Goal: Task Accomplishment & Management: Complete application form

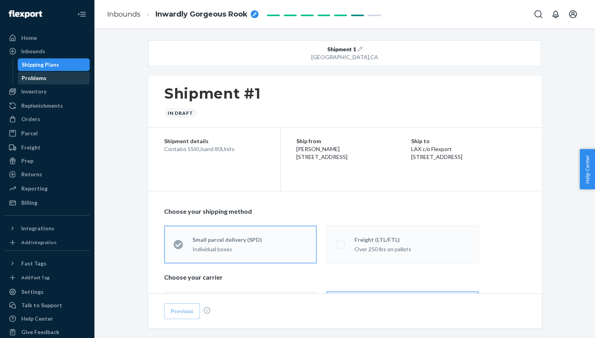
scroll to position [320, 0]
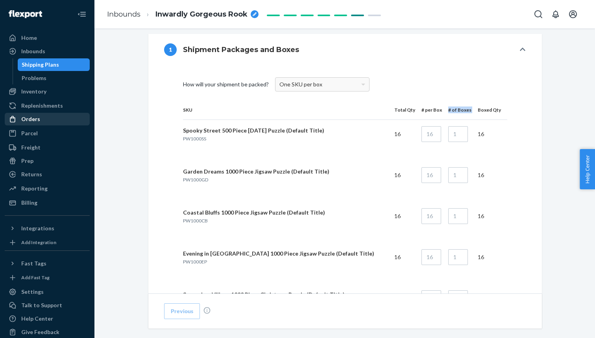
click at [39, 122] on div "Orders" at bounding box center [47, 118] width 83 height 11
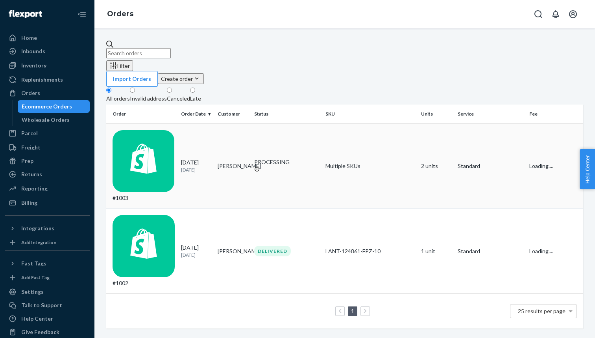
click at [220, 124] on td "Kacee Baker" at bounding box center [233, 165] width 37 height 85
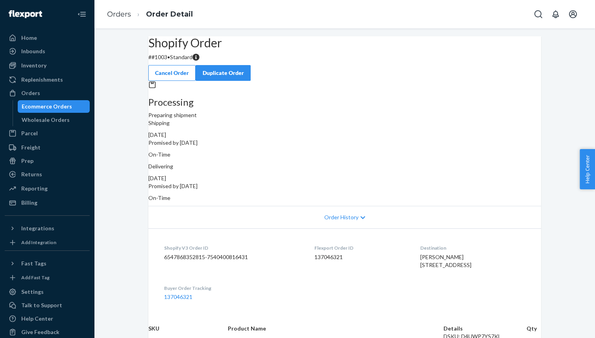
drag, startPoint x: 436, startPoint y: 161, endPoint x: 421, endPoint y: 161, distance: 14.6
click at [421, 174] on div "October 1, 2025" at bounding box center [344, 178] width 393 height 8
drag, startPoint x: 400, startPoint y: 170, endPoint x: 419, endPoint y: 169, distance: 19.4
click at [419, 182] on p "Promised by October 1, 2025" at bounding box center [344, 186] width 393 height 8
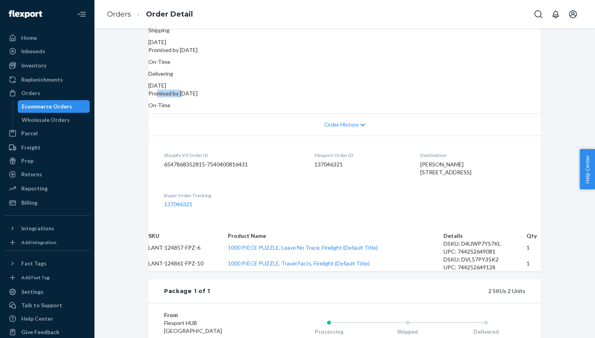
scroll to position [84, 0]
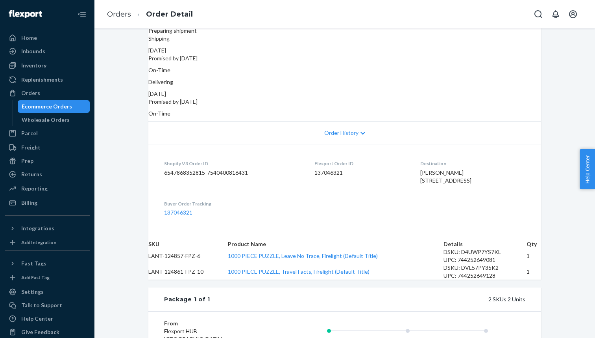
click at [443, 179] on span "Kacee Baker 344 Walnut St Philipsburg, PA 16866-2948 US" at bounding box center [446, 176] width 51 height 15
click at [445, 179] on span "Kacee Baker 344 Walnut St Philipsburg, PA 16866-2948 US" at bounding box center [446, 176] width 51 height 15
drag, startPoint x: 444, startPoint y: 179, endPoint x: 407, endPoint y: 179, distance: 37.0
click at [407, 179] on dl "Shopify V3 Order ID 6547868352815-7540400816431 Flexport Order ID 137046321 Des…" at bounding box center [344, 188] width 393 height 88
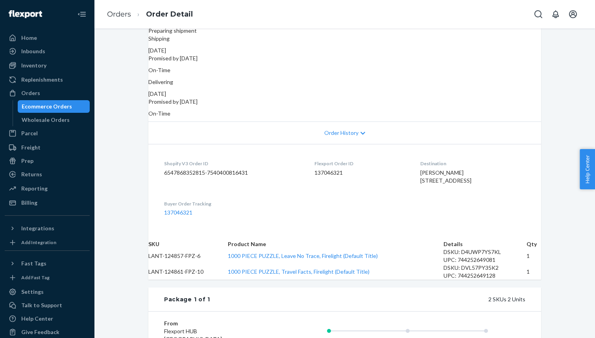
copy span "Philipsburg, PA"
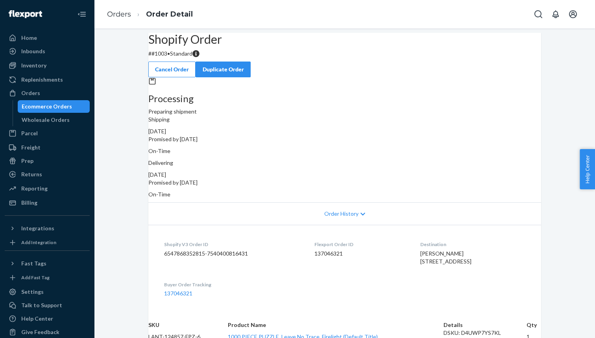
scroll to position [0, 0]
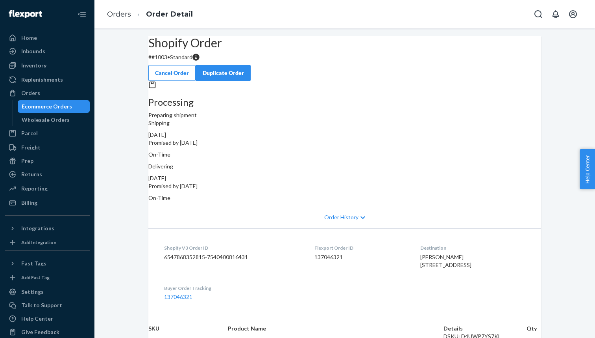
click at [344, 213] on span "Order History" at bounding box center [342, 217] width 34 height 8
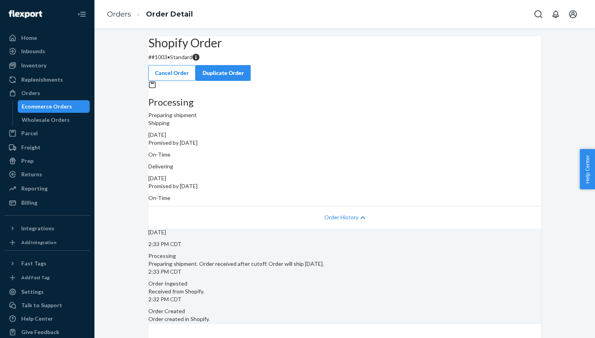
click at [344, 213] on span "Order History" at bounding box center [342, 217] width 34 height 8
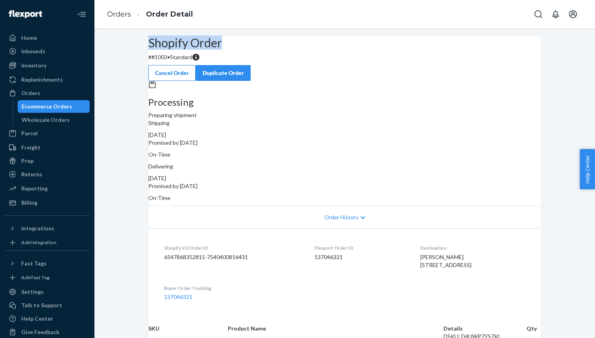
drag, startPoint x: 163, startPoint y: 65, endPoint x: 251, endPoint y: 61, distance: 87.9
click at [251, 61] on div "Shopify Order # #1003 • Standard Cancel Order Duplicate Order" at bounding box center [344, 58] width 393 height 45
click at [49, 52] on div "Inbounds" at bounding box center [47, 51] width 83 height 11
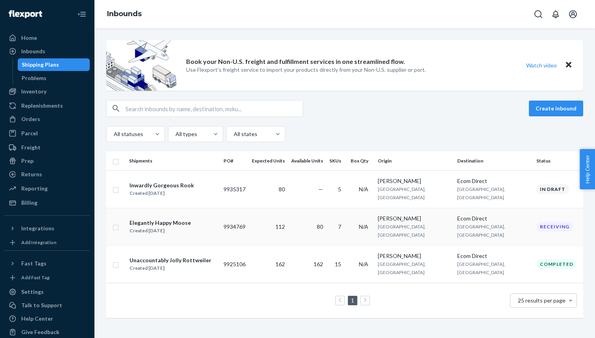
click at [217, 221] on div "Elegantly Happy Moose Created Sep 12, 2025" at bounding box center [173, 226] width 88 height 17
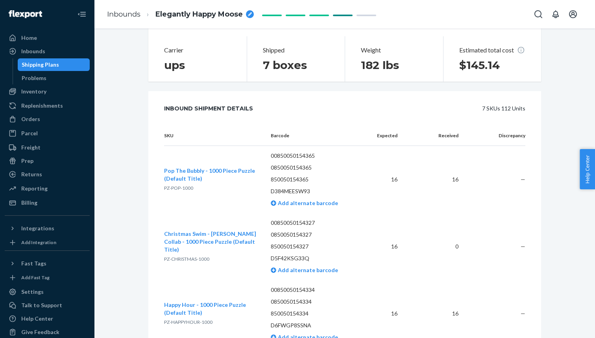
scroll to position [197, 0]
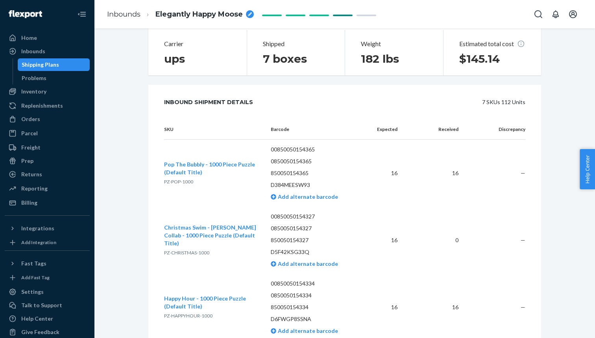
click at [307, 185] on p "D384MEESW93" at bounding box center [315, 185] width 88 height 8
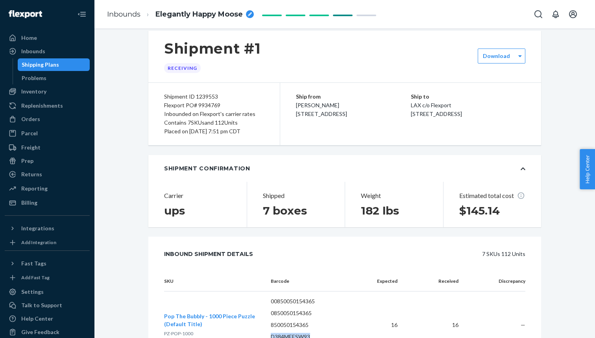
scroll to position [18, 0]
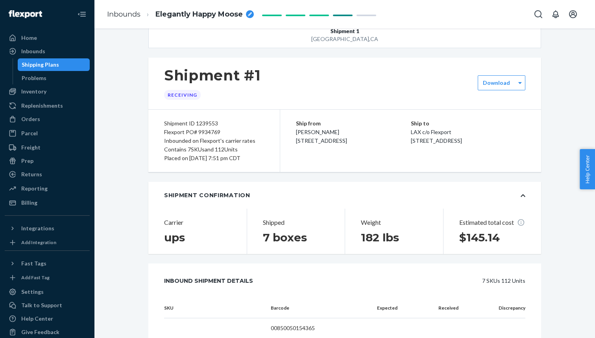
click at [320, 132] on span "[PERSON_NAME] [STREET_ADDRESS]" at bounding box center [321, 135] width 51 height 15
click at [302, 133] on span "[PERSON_NAME] [STREET_ADDRESS]" at bounding box center [321, 135] width 51 height 15
drag, startPoint x: 294, startPoint y: 133, endPoint x: 318, endPoint y: 158, distance: 34.5
click at [318, 158] on div "Ship from [PERSON_NAME] [STREET_ADDRESS] Ship to LAX c/o Flexport [STREET_ADDRE…" at bounding box center [410, 140] width 261 height 62
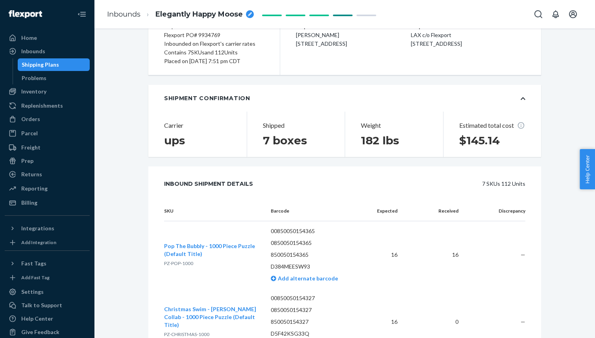
scroll to position [117, 0]
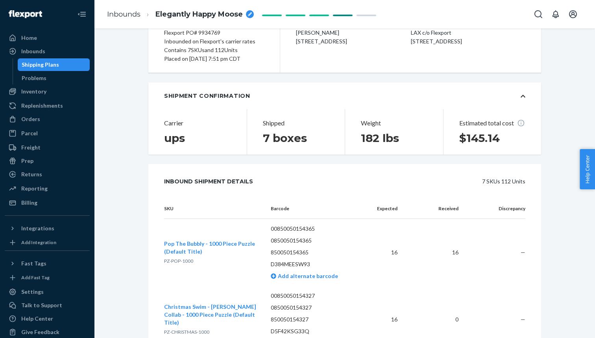
click at [65, 65] on div "Shipping Plans" at bounding box center [54, 64] width 71 height 11
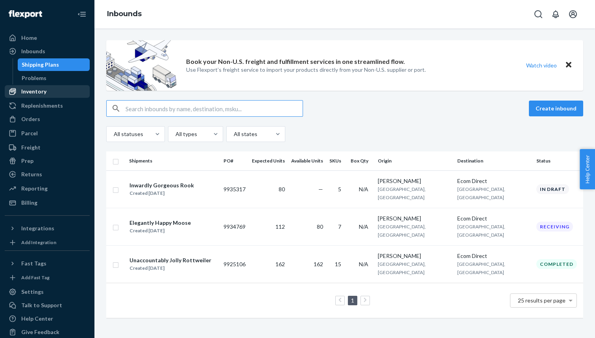
click at [50, 92] on div "Inventory" at bounding box center [47, 91] width 83 height 11
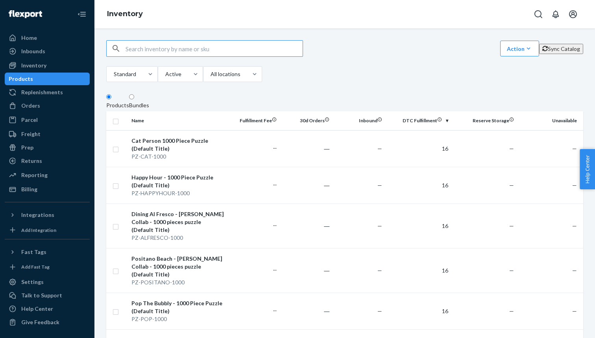
click at [172, 54] on input "text" at bounding box center [214, 49] width 177 height 16
type input "Coastal Bluffs"
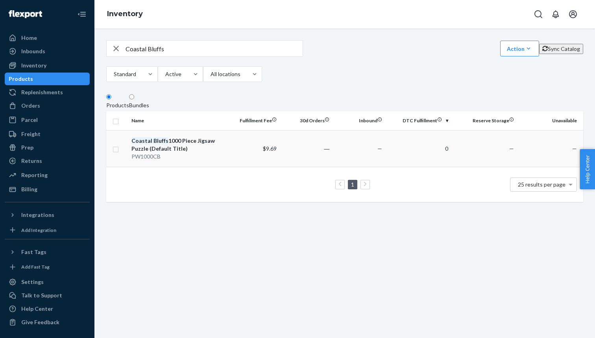
click at [180, 145] on div "Coastal Bluffs 1000 Piece Jigsaw Puzzle (Default Title)" at bounding box center [178, 145] width 93 height 16
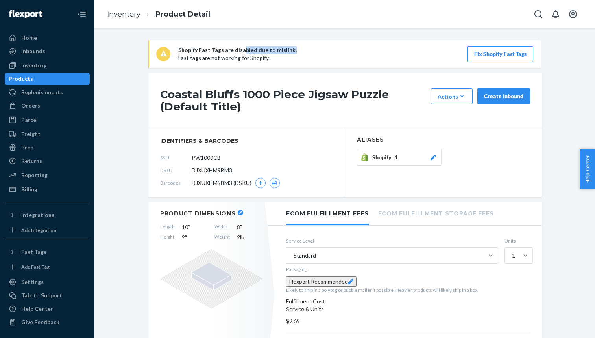
drag, startPoint x: 287, startPoint y: 48, endPoint x: 240, endPoint y: 48, distance: 47.7
click at [240, 48] on p "Shopify Fast Tags are disabled due to mislink." at bounding box center [237, 50] width 119 height 8
drag, startPoint x: 217, startPoint y: 47, endPoint x: 288, endPoint y: 63, distance: 72.2
click at [288, 63] on div "Shopify Fast Tags are disabled due to mislink. Fast tags are not working for Sh…" at bounding box center [344, 54] width 393 height 28
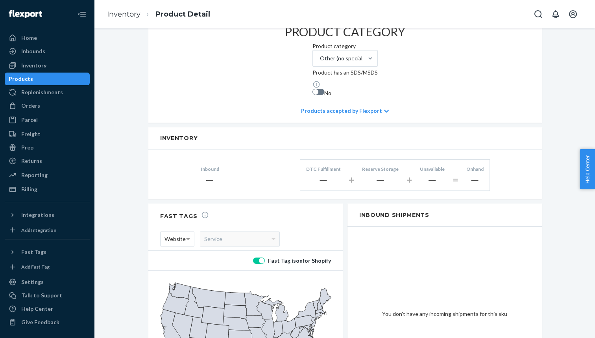
scroll to position [365, 0]
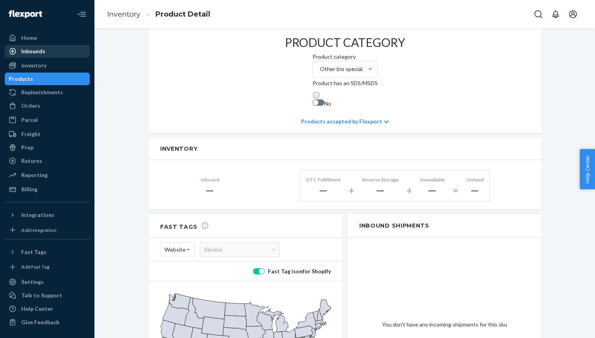
click at [55, 53] on div "Inbounds" at bounding box center [47, 51] width 83 height 11
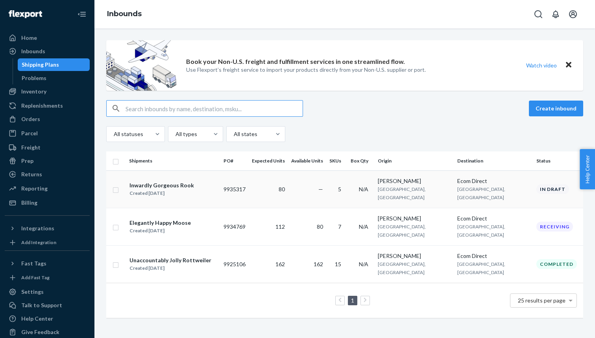
click at [113, 185] on input "checkbox" at bounding box center [116, 189] width 6 height 8
click at [498, 106] on div "Delete" at bounding box center [504, 108] width 26 height 8
checkbox input "false"
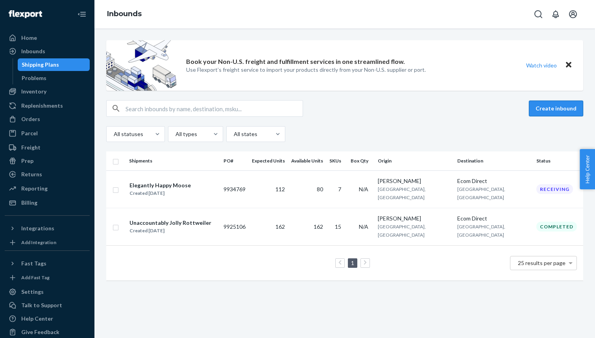
click at [545, 112] on button "Create inbound" at bounding box center [556, 108] width 54 height 16
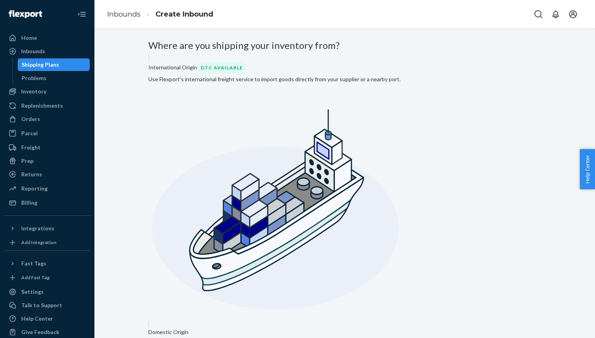
click at [154, 320] on input "Domestic Origin Use Flexport’s extensive US trucking network or your own carrie…" at bounding box center [150, 322] width 5 height 5
radio input "true"
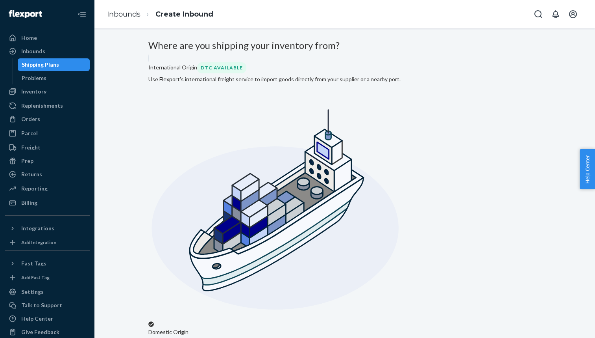
type input "[PERSON_NAME]"
type input "[STREET_ADDRESS]"
type input "#1009"
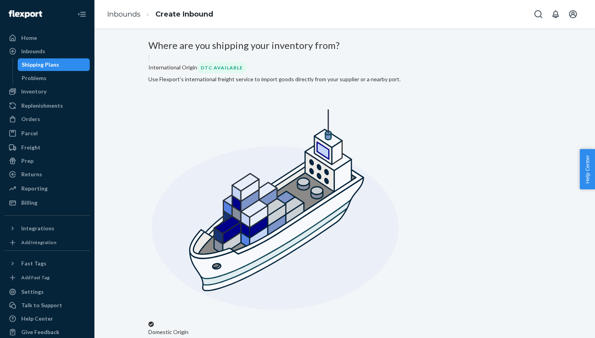
type input "[GEOGRAPHIC_DATA]"
type input "IL"
type input "60193"
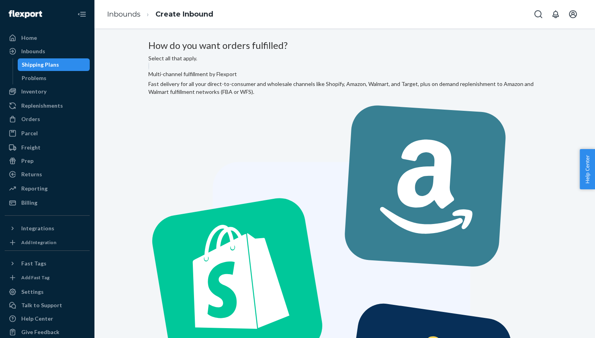
click at [288, 126] on label "Multi-channel fulfillment by Flexport Fast delivery for all your direct-to-cons…" at bounding box center [344, 276] width 393 height 428
click at [154, 67] on input "Multi-channel fulfillment by Flexport Fast delivery for all your direct-to-cons…" at bounding box center [150, 64] width 5 height 5
radio input "true"
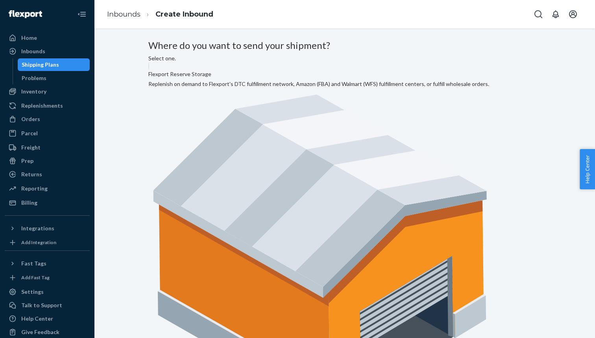
radio input "true"
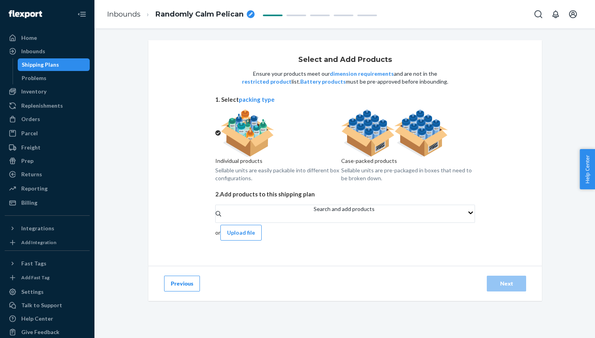
click at [408, 157] on div at bounding box center [408, 132] width 134 height 47
click at [347, 115] on input "Case-packed products Sellable units are pre-packaged in boxes that need to be b…" at bounding box center [343, 111] width 5 height 5
radio input "true"
radio input "false"
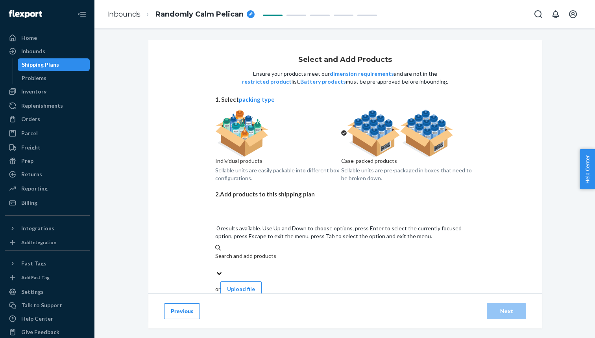
click at [343, 252] on div "Search and add products" at bounding box center [345, 260] width 260 height 17
click at [216, 260] on input "0 results available. Use Up and Down to choose options, press Enter to select t…" at bounding box center [215, 264] width 1 height 8
type input "coast"
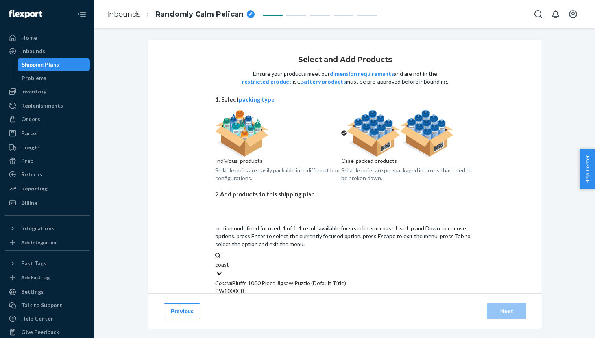
click at [321, 279] on div "Coastal Bluffs 1000 Piece Jigsaw Puzzle (Default Title)" at bounding box center [345, 283] width 260 height 8
click at [229, 260] on input "coast" at bounding box center [222, 264] width 14 height 8
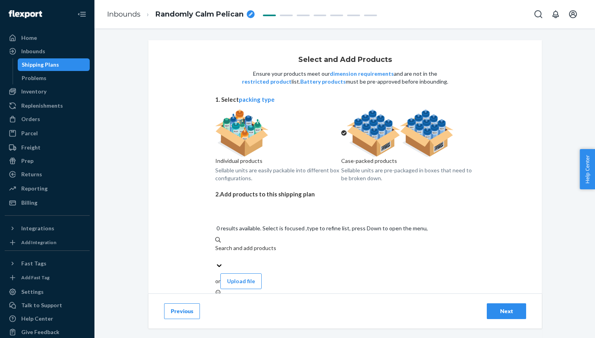
click at [299, 244] on div "Search and add products" at bounding box center [345, 252] width 260 height 17
click at [216, 252] on input "0 results available. Select is focused ,type to refine list, press Down to open…" at bounding box center [215, 256] width 1 height 8
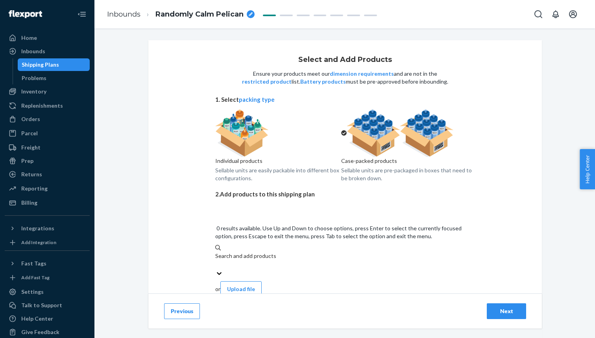
paste input "Evening in Prague"
type input "Evening in Prague"
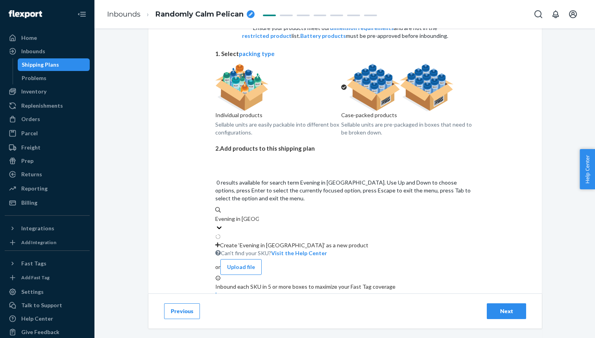
scroll to position [47, 0]
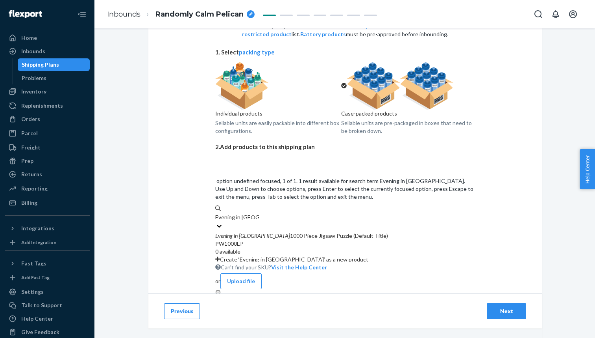
click at [302, 239] on div "PW1000EP" at bounding box center [345, 243] width 260 height 8
click at [259, 217] on input "Evening in Prague" at bounding box center [237, 217] width 44 height 8
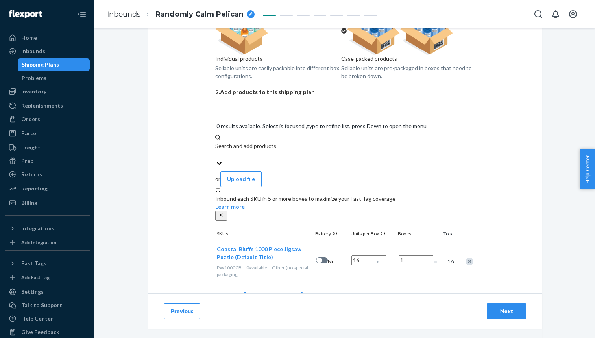
scroll to position [108, 0]
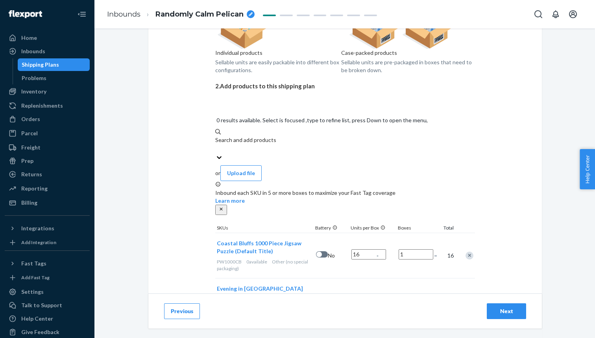
click at [310, 136] on div "Search and add products" at bounding box center [345, 144] width 260 height 17
click at [216, 145] on input "0 results available. Select is focused ,type to refine list, press Down to open…" at bounding box center [215, 149] width 1 height 8
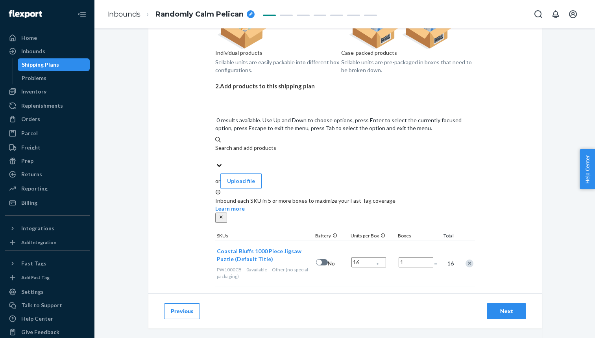
paste input "Garden Dreams"
type input "Garden Dreams"
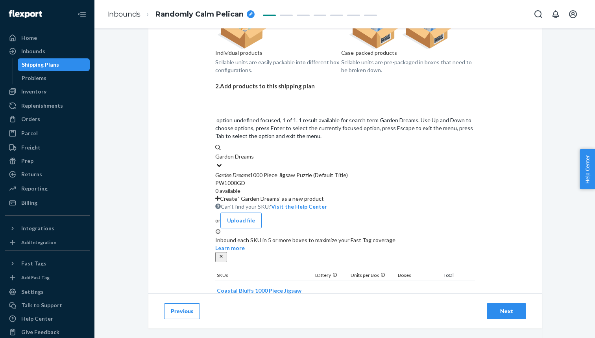
click at [303, 171] on div "Garden Dreams 1000 Piece Jigsaw Puzzle (Default Title)" at bounding box center [345, 175] width 260 height 8
click at [256, 152] on input "Garden Dreams" at bounding box center [235, 156] width 40 height 8
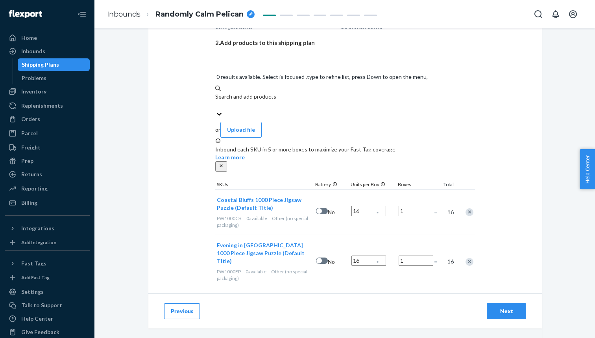
scroll to position [153, 0]
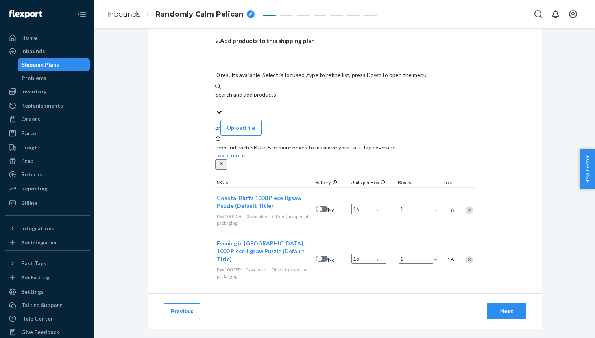
paste input "[GEOGRAPHIC_DATA]"
type input "[GEOGRAPHIC_DATA]"
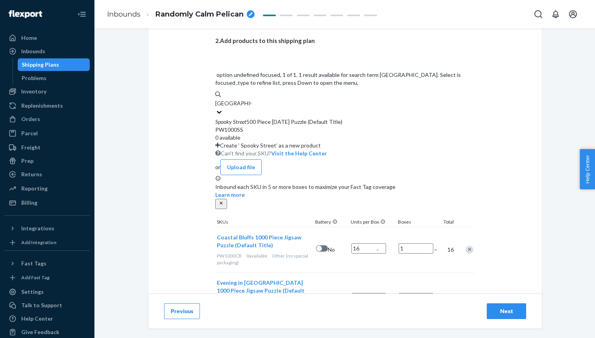
click at [323, 118] on div "Spooky Street 500 Piece [DATE] Puzzle (Default Title)" at bounding box center [345, 122] width 260 height 8
click at [251, 104] on input "[GEOGRAPHIC_DATA]" at bounding box center [233, 103] width 36 height 8
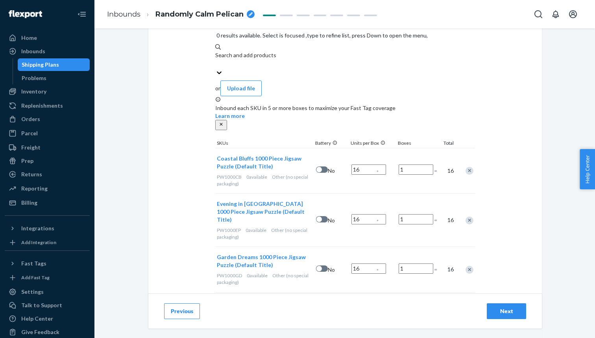
scroll to position [199, 0]
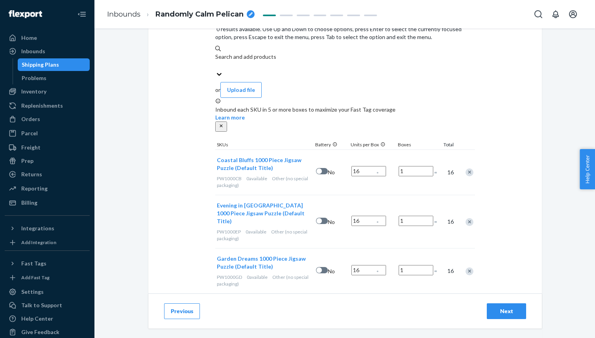
click at [298, 53] on div "Search and add products" at bounding box center [345, 61] width 260 height 17
click at [216, 61] on input "0 results available. Use Up and Down to choose options, press Enter to select t…" at bounding box center [215, 65] width 1 height 8
paste input "Sugarplum Village"
type input "Sugarplum Village"
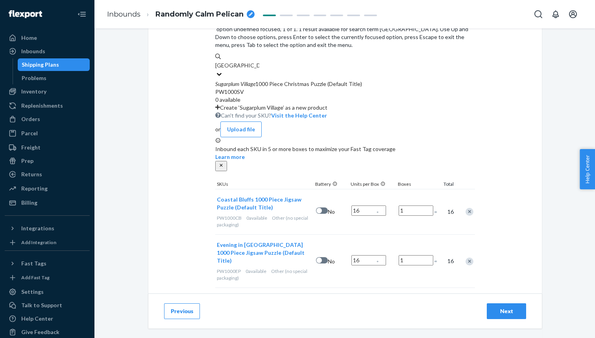
click at [286, 80] on div "Sugarplum Village 1000 Piece Christmas Puzzle (Default Title)" at bounding box center [345, 84] width 260 height 8
click at [260, 62] on input "Sugarplum Village" at bounding box center [237, 65] width 44 height 8
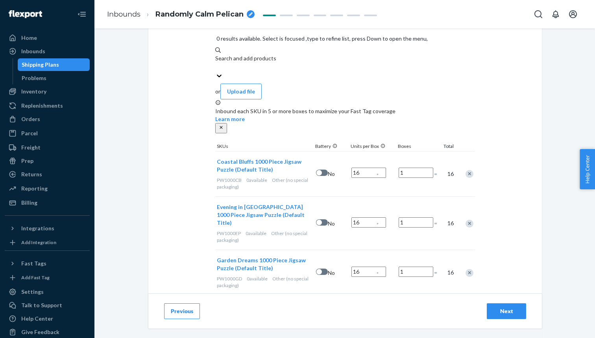
scroll to position [244, 0]
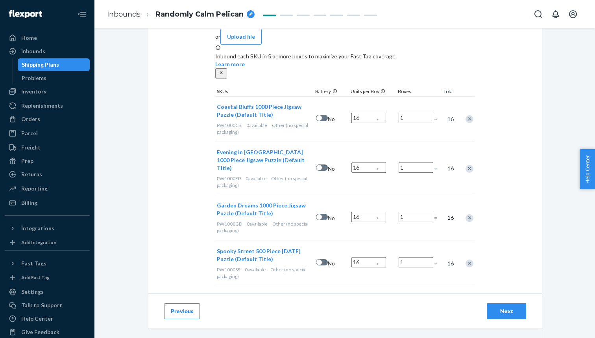
click at [496, 312] on div "Next" at bounding box center [507, 311] width 26 height 8
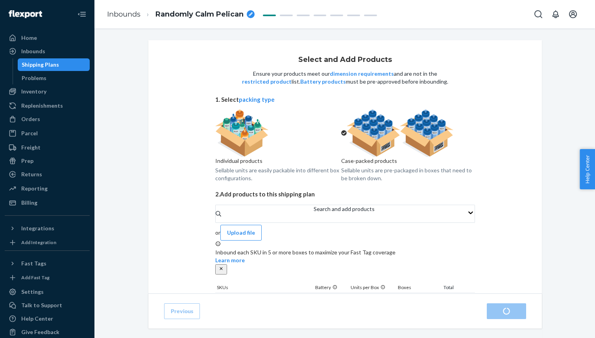
radio input "true"
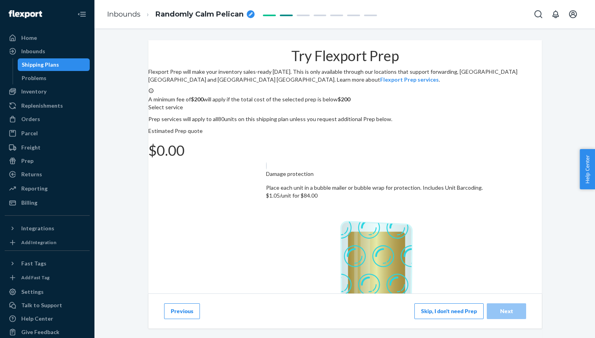
scroll to position [89, 0]
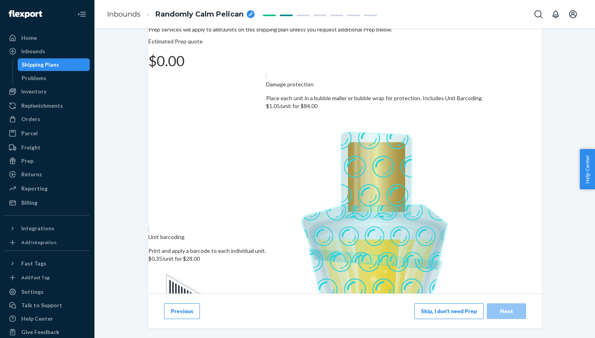
click at [449, 304] on button "Skip, I don't need Prep" at bounding box center [449, 311] width 69 height 16
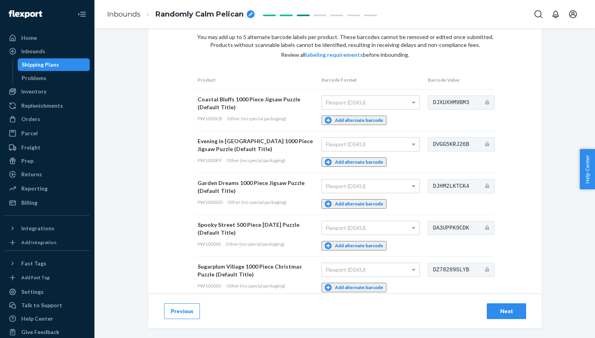
scroll to position [43, 0]
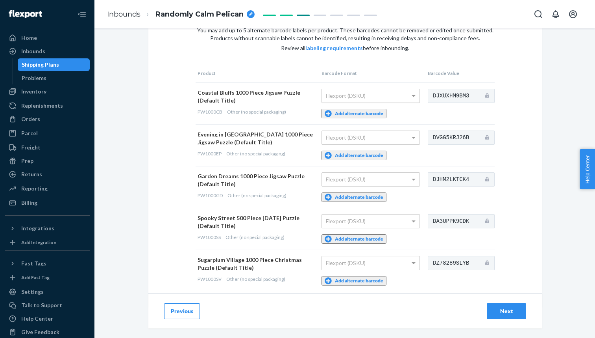
click at [387, 91] on div "Flexport (DSKU)" at bounding box center [371, 95] width 98 height 13
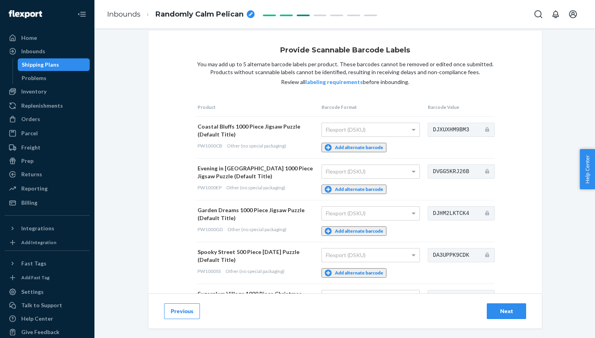
scroll to position [0, 0]
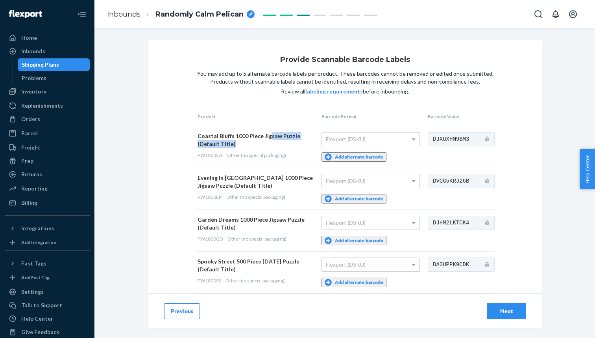
drag, startPoint x: 267, startPoint y: 138, endPoint x: 255, endPoint y: 142, distance: 12.8
click at [255, 142] on div "Coastal Bluffs 1000 Piece Jigsaw Puzzle (Default Title)" at bounding box center [256, 140] width 116 height 16
click at [50, 67] on div "Shipping Plans" at bounding box center [40, 65] width 37 height 8
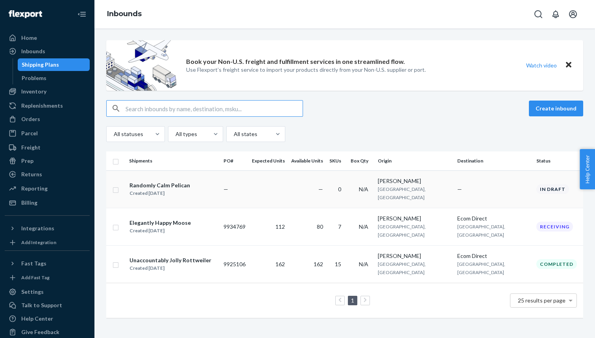
click at [117, 187] on input "checkbox" at bounding box center [116, 189] width 6 height 8
click at [489, 108] on button "Delete" at bounding box center [503, 108] width 39 height 16
checkbox input "false"
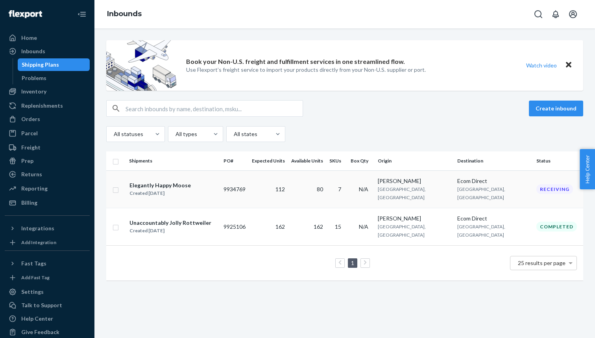
click at [212, 181] on div "Elegantly Happy Moose Created Sep 12, 2025" at bounding box center [173, 189] width 88 height 17
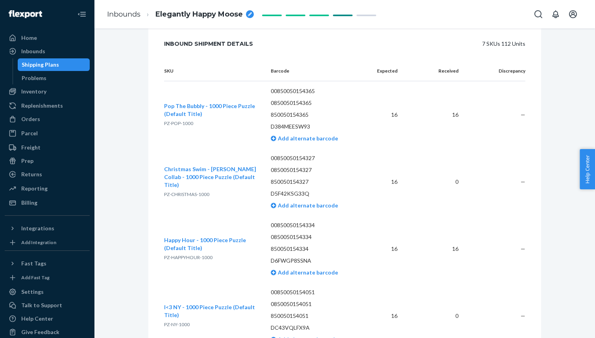
scroll to position [249, 0]
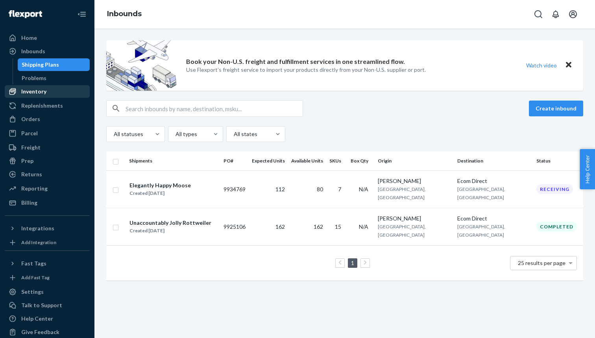
click at [39, 95] on div "Inventory" at bounding box center [33, 91] width 25 height 8
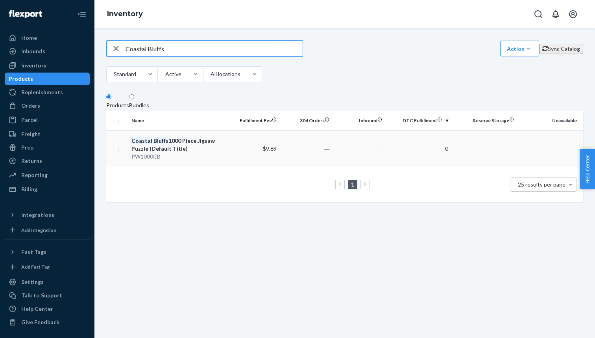
click at [174, 151] on div "Coastal Bluffs 1000 Piece Jigsaw Puzzle (Default Title)" at bounding box center [178, 145] width 93 height 16
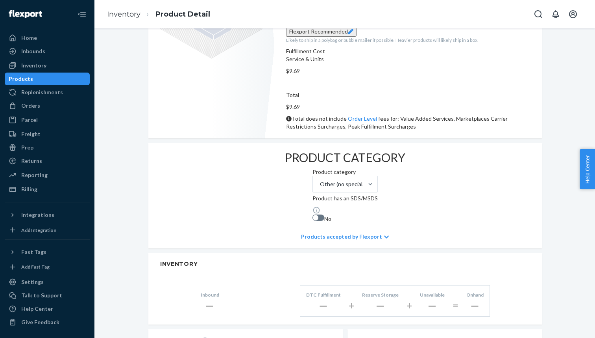
scroll to position [160, 0]
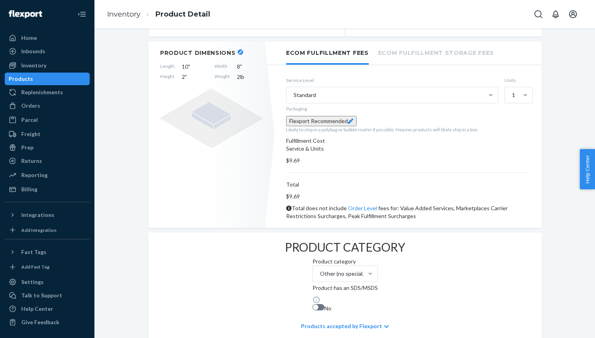
click at [310, 314] on div "Products accepted by Flexport" at bounding box center [345, 326] width 88 height 24
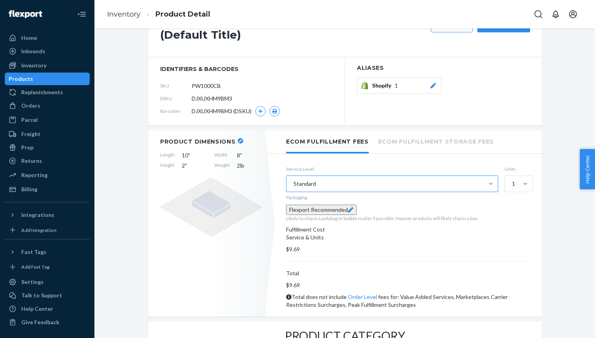
scroll to position [69, 0]
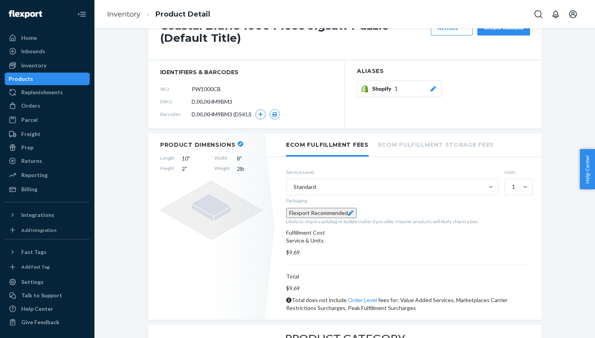
click at [408, 145] on li "Ecom Fulfillment Storage Fees" at bounding box center [436, 144] width 116 height 22
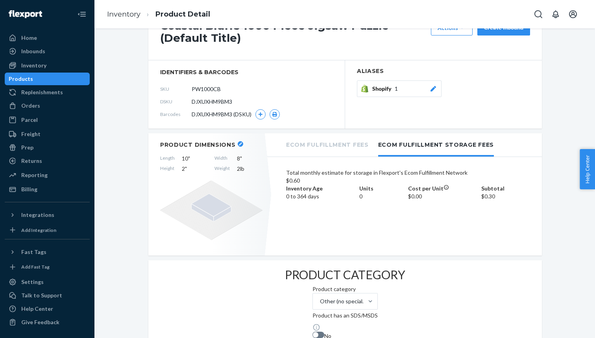
click at [342, 143] on li "Ecom Fulfillment Fees" at bounding box center [327, 144] width 83 height 22
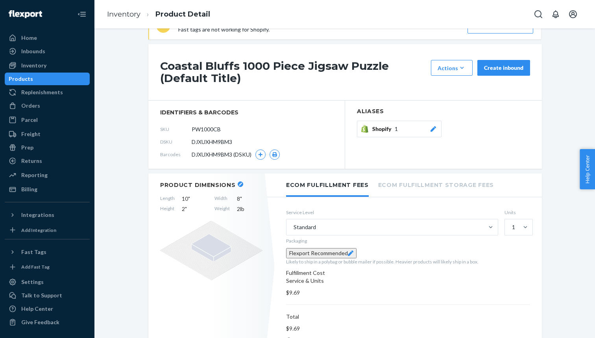
scroll to position [24, 0]
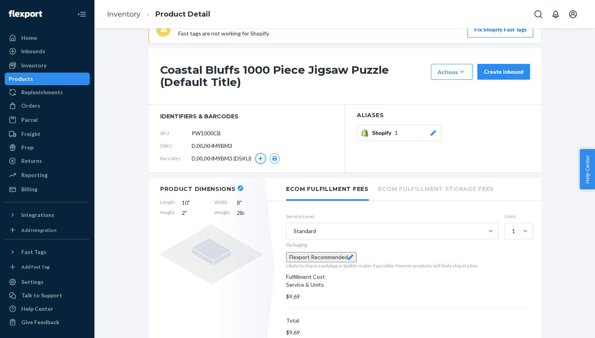
click at [263, 158] on icon "button" at bounding box center [261, 158] width 4 height 4
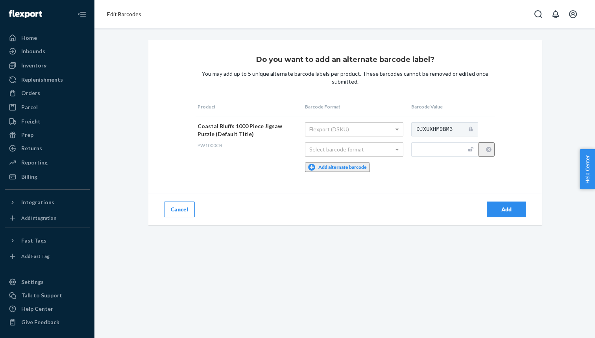
click at [353, 152] on div "Select barcode format" at bounding box center [355, 149] width 98 height 13
click at [428, 151] on input "text" at bounding box center [445, 149] width 67 height 14
paste input "00197644325689"
type input "00197644325689"
click at [435, 181] on div "Do you want to add an alternate barcode label? You may add up to 5 unique alter…" at bounding box center [345, 132] width 394 height 185
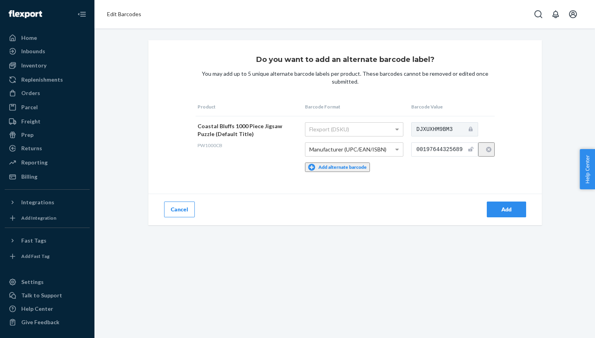
click at [499, 208] on div "Add" at bounding box center [507, 209] width 26 height 8
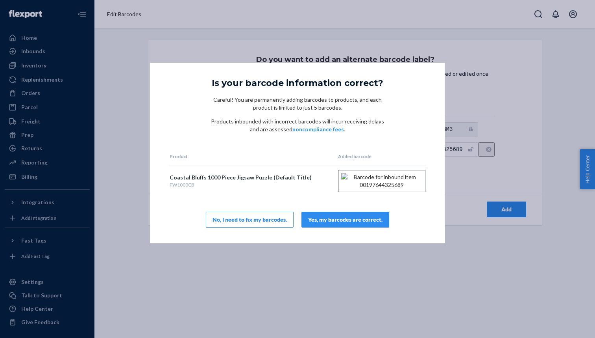
click at [372, 223] on div "Yes, my barcodes are correct." at bounding box center [345, 219] width 74 height 8
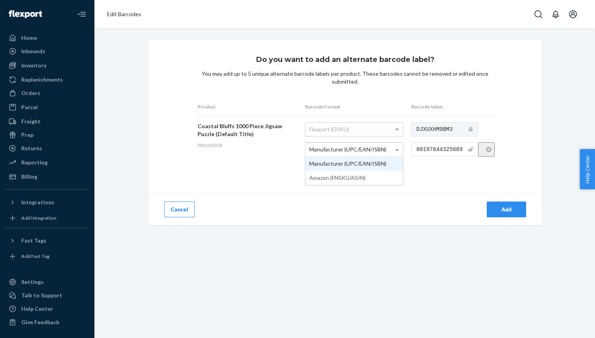
click at [365, 149] on span "Manufacturer (UPC/EAN/ISBN)" at bounding box center [348, 149] width 77 height 7
click at [363, 203] on div "Add" at bounding box center [443, 209] width 197 height 32
click at [446, 151] on input "00197644325689" at bounding box center [445, 149] width 67 height 14
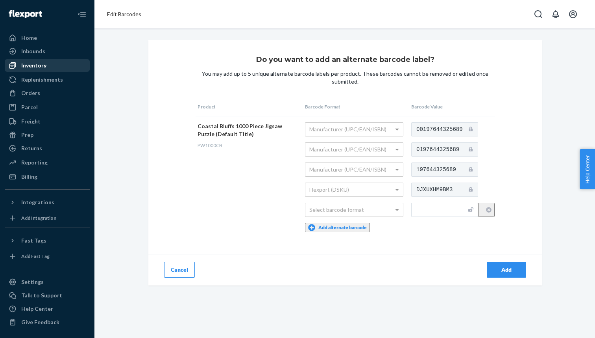
click at [42, 63] on div "Inventory" at bounding box center [33, 65] width 25 height 8
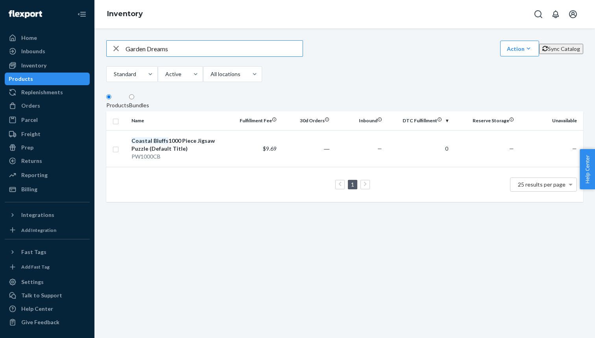
type input "Garden Dreams"
click at [200, 152] on div "Garden Dreams 1000 Piece Jigsaw Puzzle (Default Title)" at bounding box center [178, 145] width 93 height 16
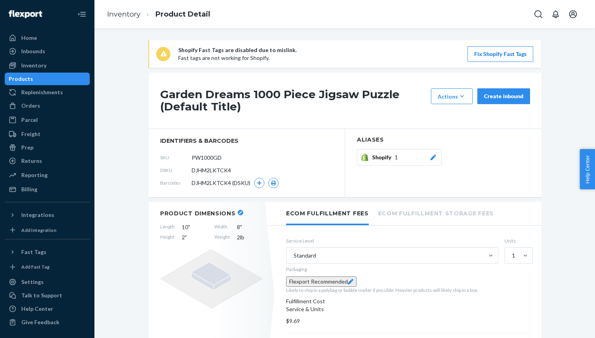
scroll to position [36, 0]
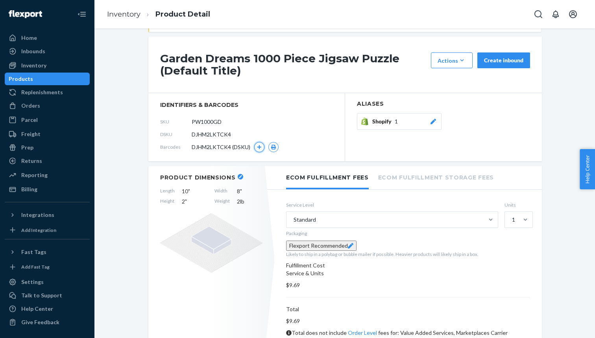
click at [258, 148] on icon "button" at bounding box center [259, 147] width 5 height 5
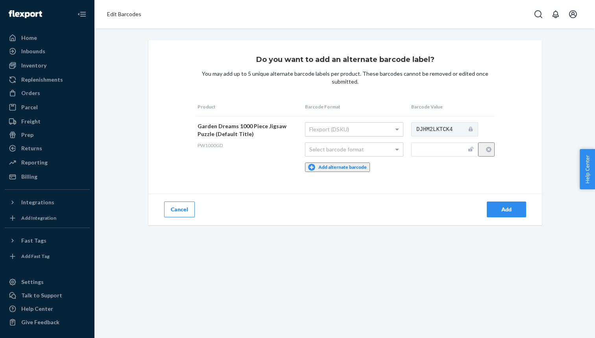
click at [360, 133] on div "Flexport (DSKU)" at bounding box center [355, 128] width 98 height 13
click at [358, 158] on td "Flexport (DSKU) Select barcode format Add alternate barcode" at bounding box center [356, 147] width 106 height 62
click at [362, 149] on div "Select barcode format" at bounding box center [355, 149] width 98 height 13
click at [429, 145] on input "text" at bounding box center [445, 149] width 67 height 14
paste input "00197644751754"
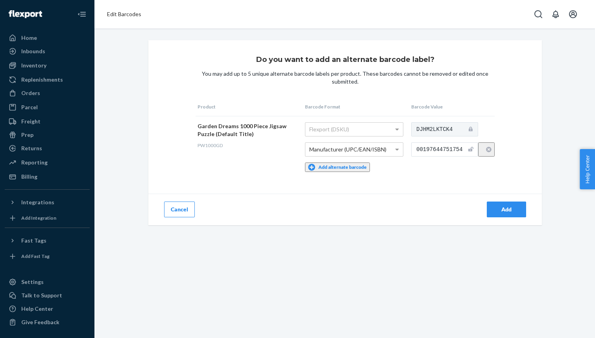
type input "00197644751754"
click at [506, 205] on div "Add" at bounding box center [507, 209] width 26 height 8
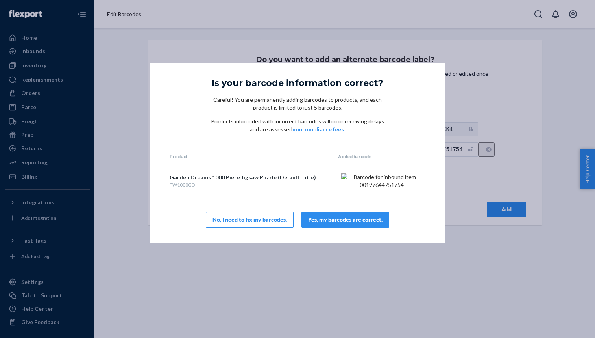
click at [358, 223] on div "Yes, my barcodes are correct." at bounding box center [345, 219] width 74 height 8
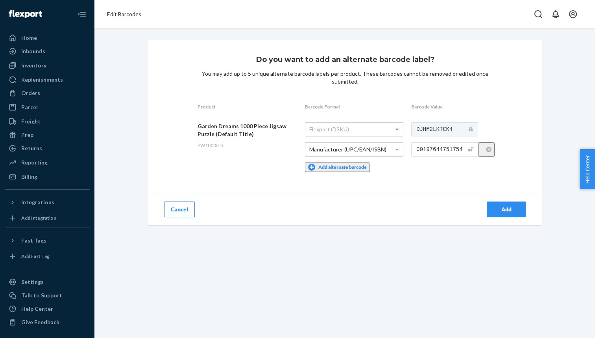
click at [512, 216] on div "Add" at bounding box center [443, 209] width 197 height 32
click at [512, 209] on div "Add" at bounding box center [507, 209] width 26 height 8
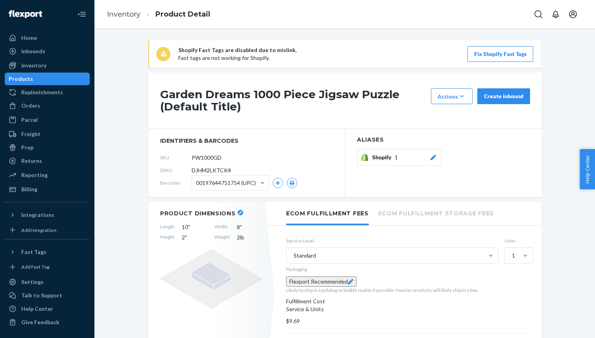
click at [67, 78] on div "Products" at bounding box center [47, 78] width 83 height 11
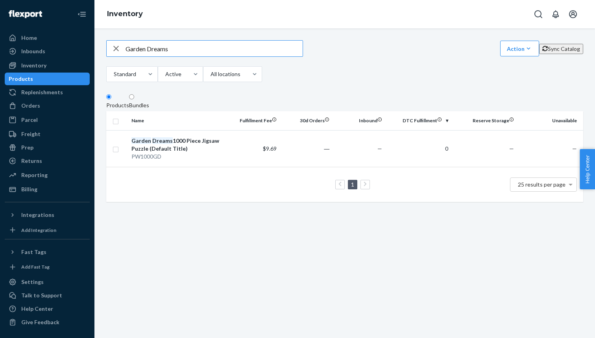
click at [204, 54] on input "Garden Dreams" at bounding box center [214, 49] width 177 height 16
paste input "00198715093667"
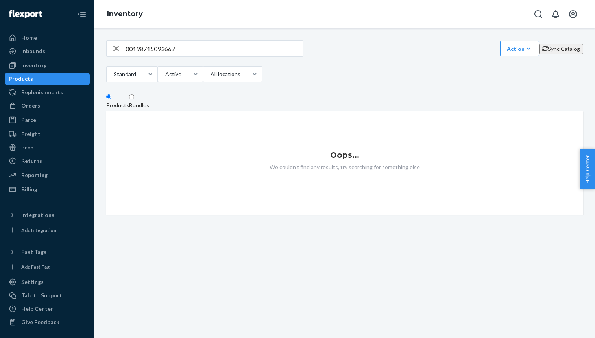
click at [187, 55] on input "00198715093667" at bounding box center [214, 49] width 177 height 16
paste input "Evening in Prague"
type input "Evening in Prague"
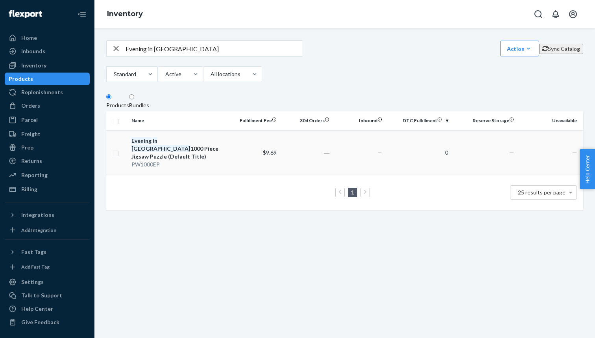
click at [193, 156] on div "Evening in Prague 1000 Piece Jigsaw Puzzle (Default Title)" at bounding box center [178, 149] width 93 height 24
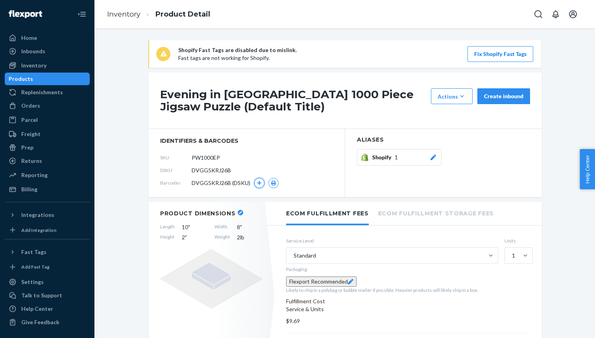
click at [260, 181] on icon "button" at bounding box center [259, 182] width 5 height 5
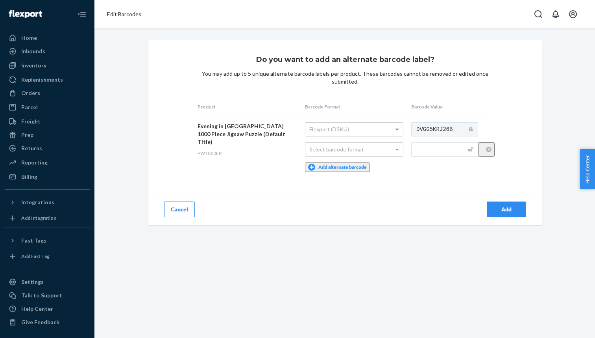
click at [338, 147] on div at bounding box center [297, 169] width 595 height 338
click at [397, 151] on div at bounding box center [297, 169] width 595 height 338
click at [352, 182] on div at bounding box center [297, 169] width 595 height 338
click at [355, 131] on div at bounding box center [297, 169] width 595 height 338
click at [360, 146] on div at bounding box center [297, 169] width 595 height 338
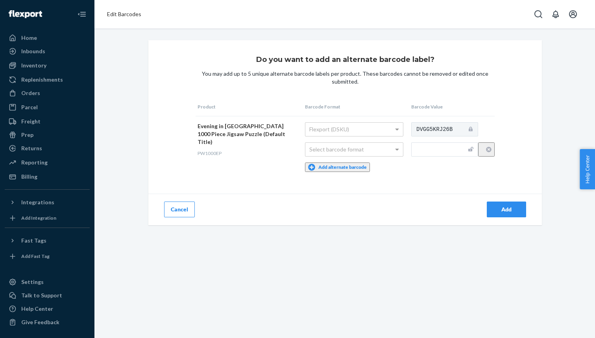
click at [360, 150] on div at bounding box center [297, 169] width 595 height 338
click at [358, 166] on div at bounding box center [297, 169] width 595 height 338
click at [186, 201] on div at bounding box center [297, 169] width 595 height 338
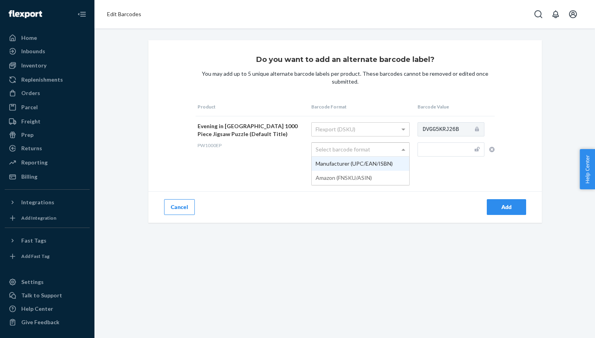
click at [342, 155] on div "Select barcode format" at bounding box center [361, 149] width 98 height 13
click at [432, 150] on input "text" at bounding box center [451, 149] width 67 height 14
paste input "00198715093667"
type input "00198715093667"
click at [491, 205] on button "Add" at bounding box center [506, 207] width 39 height 16
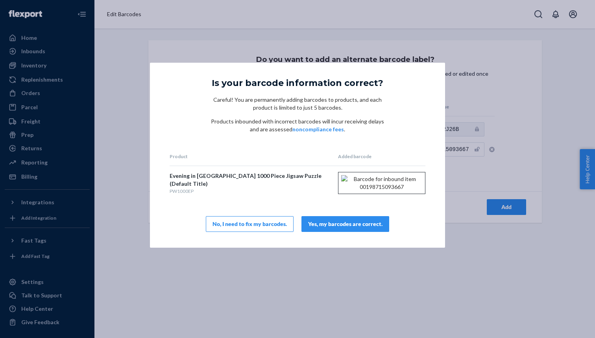
click at [369, 225] on div "Yes, my barcodes are correct." at bounding box center [345, 224] width 74 height 8
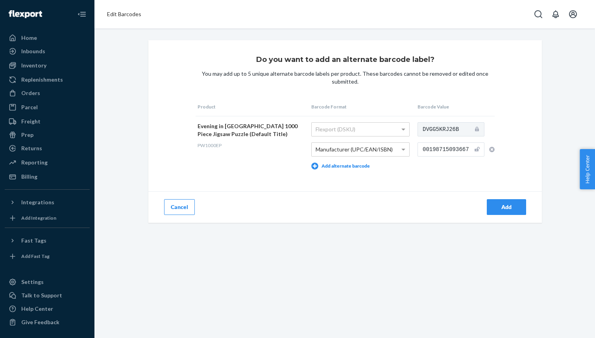
click at [495, 206] on div "Add" at bounding box center [507, 207] width 26 height 8
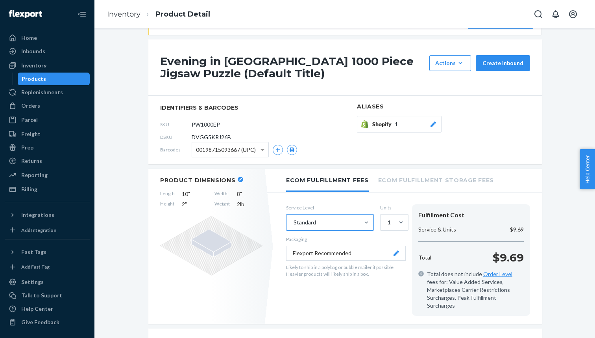
scroll to position [31, 0]
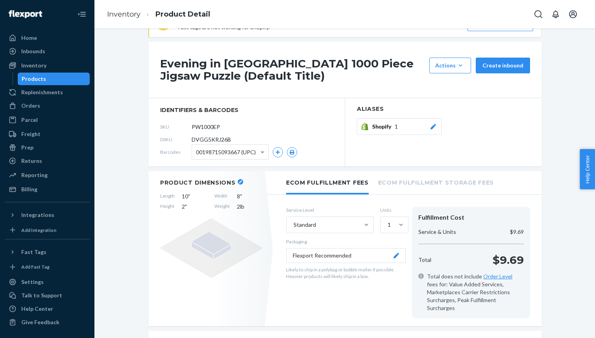
click at [43, 76] on div "Products" at bounding box center [34, 79] width 24 height 8
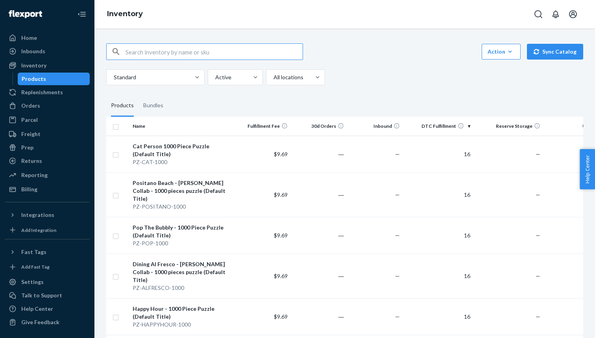
click at [184, 54] on input "text" at bounding box center [214, 52] width 177 height 16
paste input "00198715093667"
paste input "Sugarplum Village"
type input "Sugarplum Village"
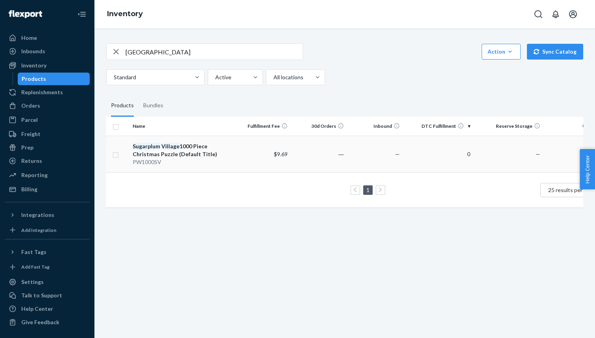
click at [212, 157] on div "Sugarplum Village 1000 Piece Christmas Puzzle (Default Title)" at bounding box center [182, 150] width 99 height 16
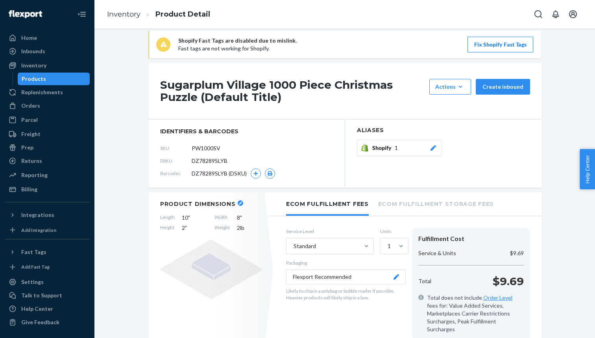
scroll to position [13, 0]
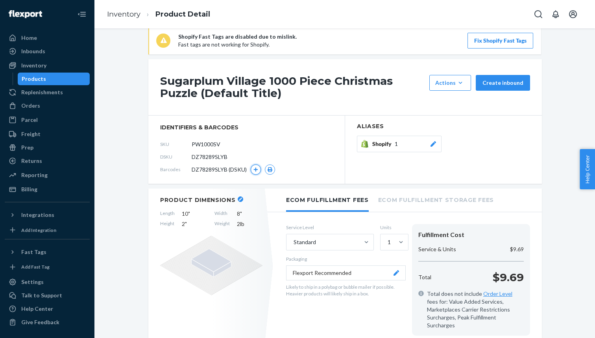
click at [257, 172] on button "button" at bounding box center [256, 169] width 10 height 10
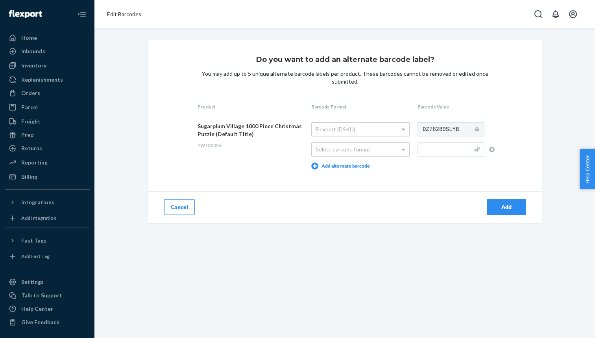
click at [352, 151] on div at bounding box center [297, 169] width 595 height 338
click at [345, 163] on div at bounding box center [297, 169] width 595 height 338
click at [486, 81] on div at bounding box center [297, 169] width 595 height 338
click at [486, 82] on div at bounding box center [297, 169] width 595 height 338
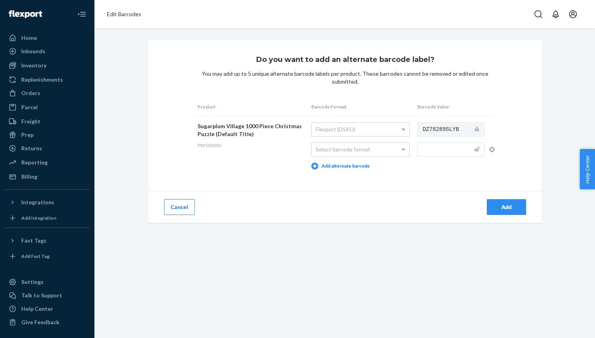
click at [330, 151] on div at bounding box center [297, 169] width 595 height 338
click at [376, 153] on div "Select barcode format" at bounding box center [361, 149] width 98 height 13
click at [432, 142] on td "DZ78289SLYB" at bounding box center [455, 145] width 79 height 59
click at [432, 146] on input "text" at bounding box center [451, 149] width 67 height 14
paste input "00198715581713"
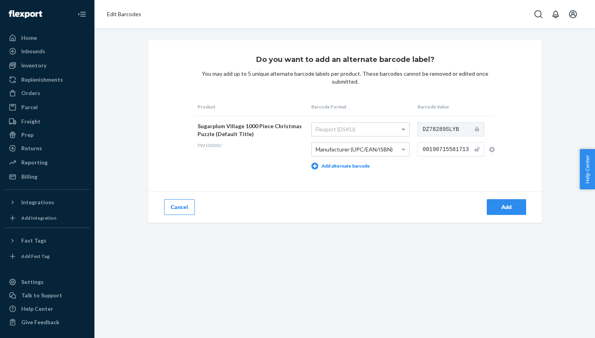
type input "00198715581713"
click at [497, 201] on button "Add" at bounding box center [506, 207] width 39 height 16
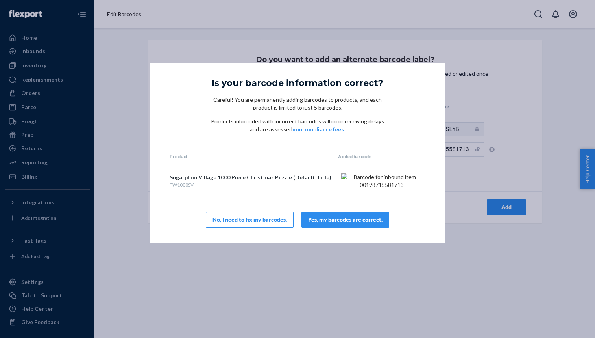
click at [359, 223] on div "Yes, my barcodes are correct." at bounding box center [345, 219] width 74 height 8
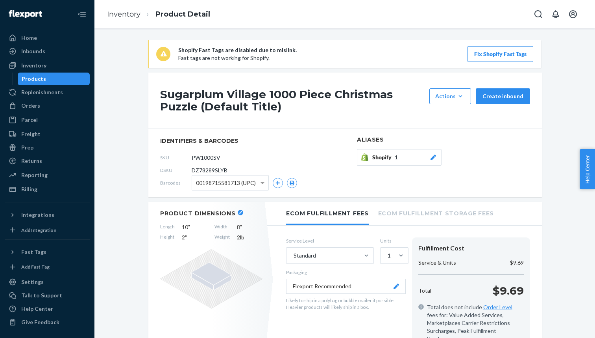
click at [63, 81] on div "Products" at bounding box center [54, 78] width 71 height 11
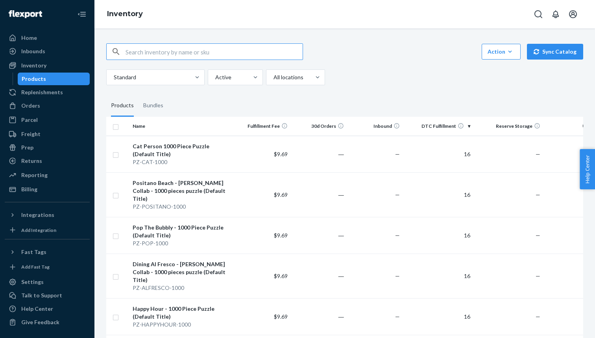
paste input "[GEOGRAPHIC_DATA]"
type input "[GEOGRAPHIC_DATA]"
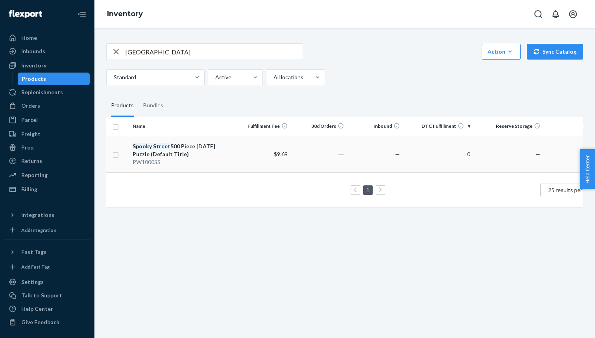
click at [207, 149] on div "Spooky Street 500 Piece [DATE] Puzzle (Default Title)" at bounding box center [182, 150] width 99 height 16
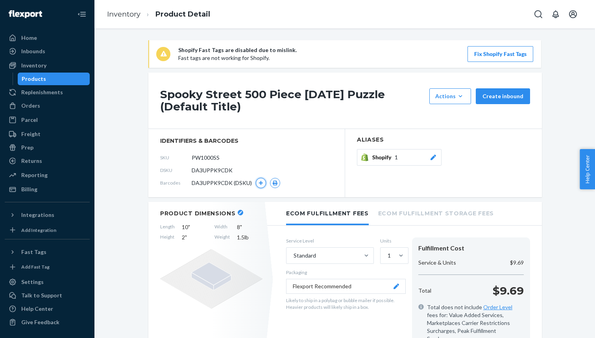
click at [263, 184] on icon "button" at bounding box center [261, 182] width 5 height 5
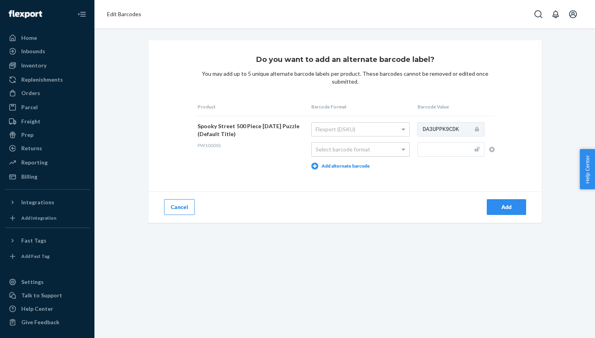
click at [354, 152] on div "Select barcode format" at bounding box center [361, 149] width 98 height 13
click at [434, 151] on input "text" at bounding box center [451, 149] width 67 height 14
paste input "00198715071283"
type input "00198715071283"
click at [495, 204] on div "Add" at bounding box center [507, 207] width 26 height 8
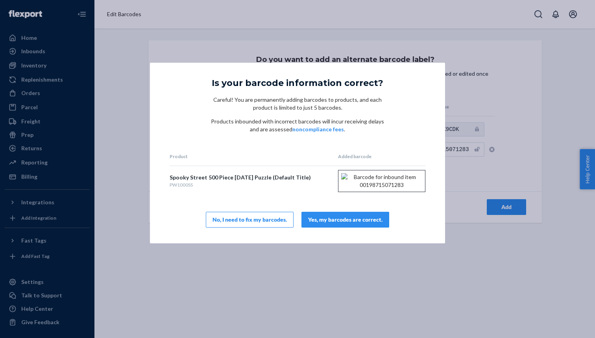
click at [367, 223] on div "Yes, my barcodes are correct." at bounding box center [345, 219] width 74 height 8
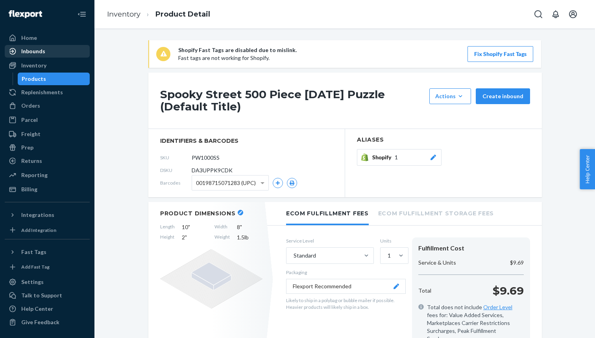
click at [67, 52] on div "Inbounds" at bounding box center [47, 51] width 83 height 11
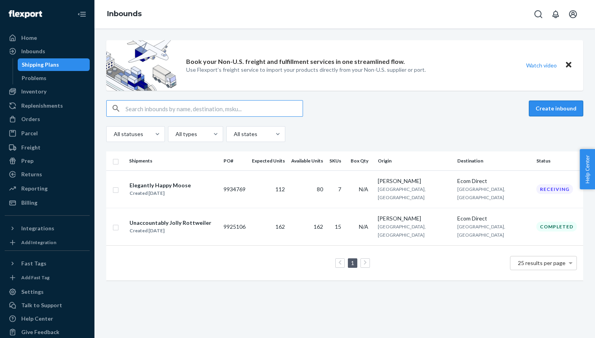
click at [541, 111] on button "Create inbound" at bounding box center [556, 108] width 54 height 16
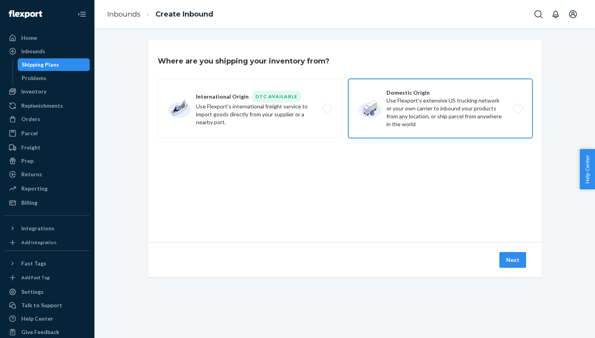
click at [440, 115] on label "Domestic Origin Use Flexport’s extensive US trucking network or your own carrie…" at bounding box center [441, 108] width 184 height 59
click at [518, 111] on input "Domestic Origin Use Flexport’s extensive US trucking network or your own carrie…" at bounding box center [520, 108] width 5 height 5
radio input "true"
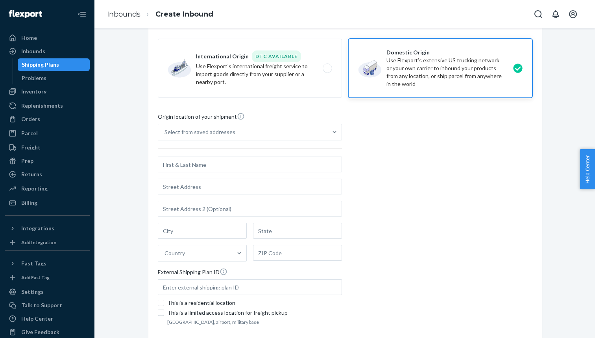
scroll to position [99, 0]
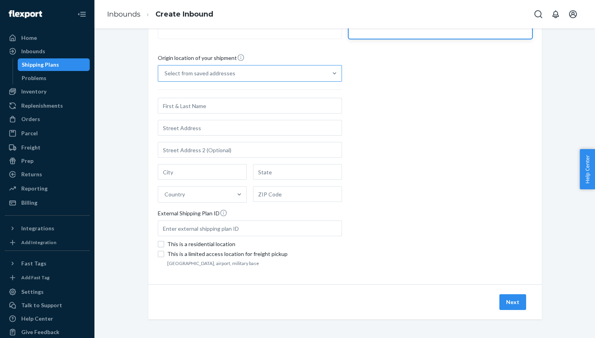
click at [283, 71] on div "Select from saved addresses" at bounding box center [242, 73] width 169 height 16
click at [165, 71] on input "Select from saved addresses" at bounding box center [165, 73] width 1 height 8
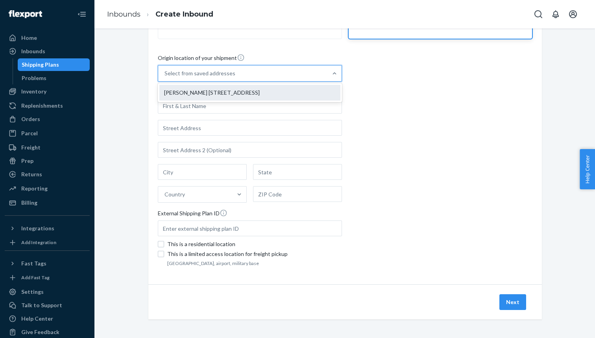
click at [281, 86] on div "[PERSON_NAME] [STREET_ADDRESS]" at bounding box center [249, 93] width 181 height 16
click at [165, 77] on input "option [PERSON_NAME] [STREET_ADDRESS], 1 of 1. 1 result available. Use Up and D…" at bounding box center [165, 73] width 1 height 8
type input "[PERSON_NAME]"
type input "[STREET_ADDRESS]"
type input "#1009"
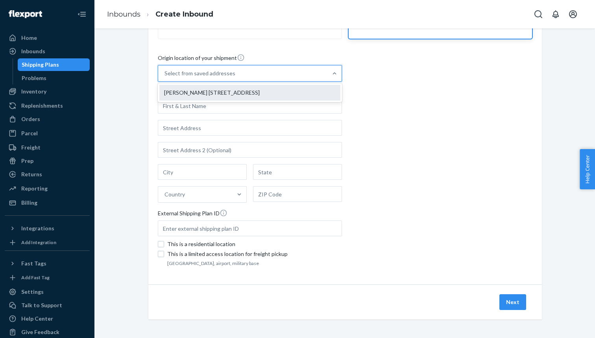
type input "[GEOGRAPHIC_DATA]"
type input "IL"
type input "60193"
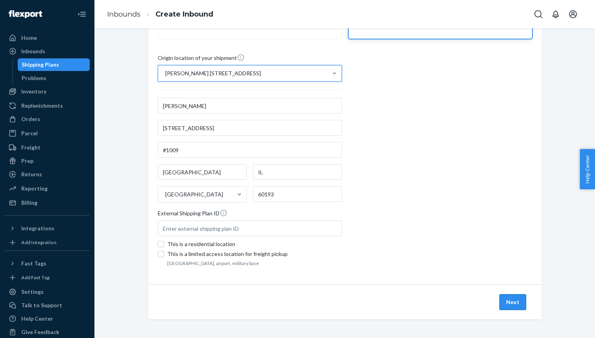
click at [516, 294] on button "Next" at bounding box center [513, 302] width 27 height 16
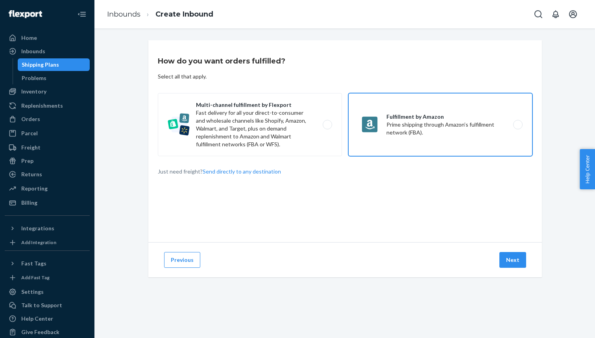
click at [409, 143] on label "Fulfillment by Amazon Prime shipping through Amazon’s fulfillment network (FBA)." at bounding box center [441, 124] width 184 height 63
click at [518, 127] on input "Fulfillment by Amazon Prime shipping through Amazon’s fulfillment network (FBA)." at bounding box center [520, 124] width 5 height 5
radio input "true"
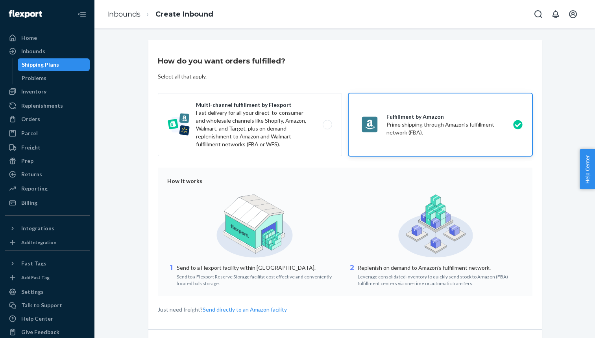
scroll to position [45, 0]
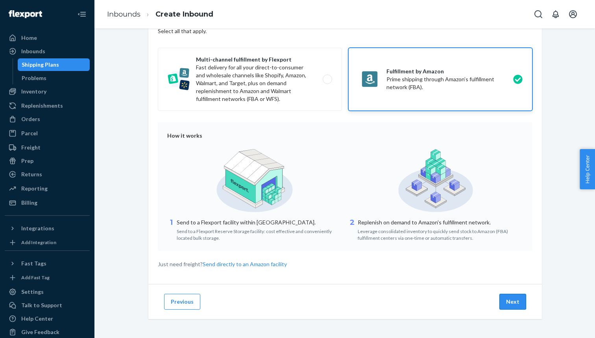
click at [511, 299] on button "Next" at bounding box center [513, 301] width 27 height 16
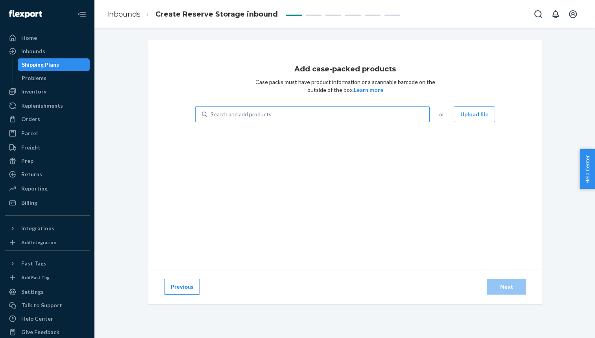
click at [336, 115] on div "Search and add products" at bounding box center [319, 114] width 222 height 14
click at [211, 115] on input "Search and add products" at bounding box center [211, 114] width 1 height 8
type input "coas"
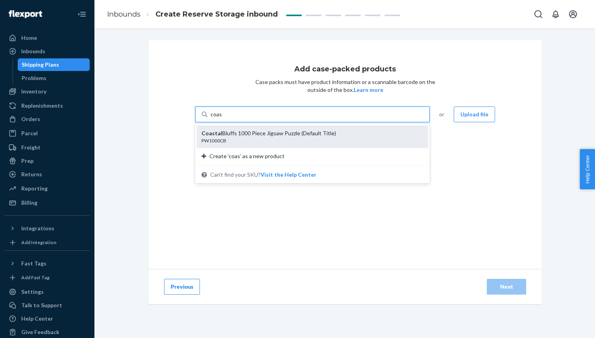
click at [278, 144] on div "Coastal Bluffs 1000 Piece Jigsaw Puzzle (Default Title) PW1000CB" at bounding box center [313, 136] width 232 height 22
click at [223, 118] on input "coas" at bounding box center [217, 114] width 12 height 8
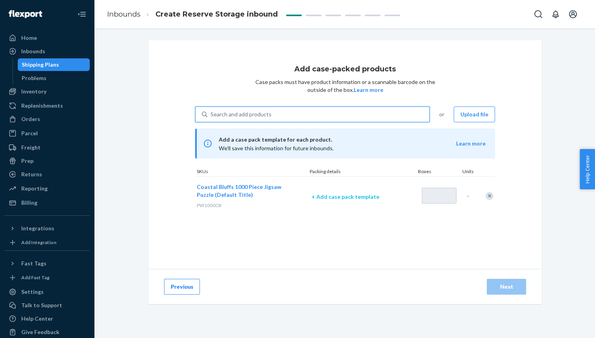
click at [364, 198] on p "+ Add case pack template" at bounding box center [362, 197] width 101 height 8
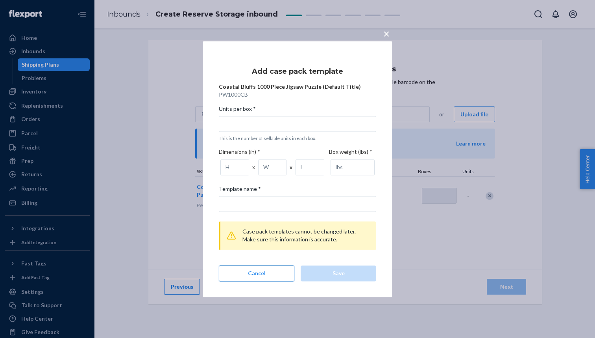
click at [280, 271] on button "Cancel" at bounding box center [257, 273] width 76 height 16
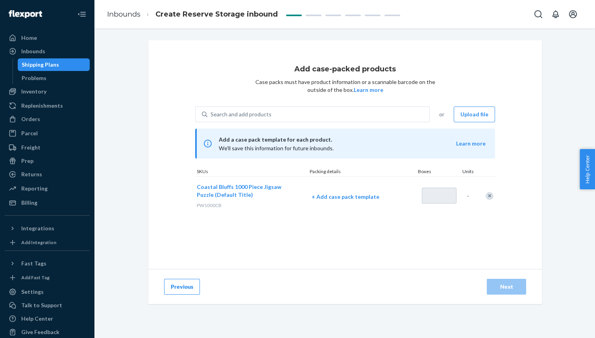
click at [196, 287] on button "Previous" at bounding box center [182, 286] width 36 height 16
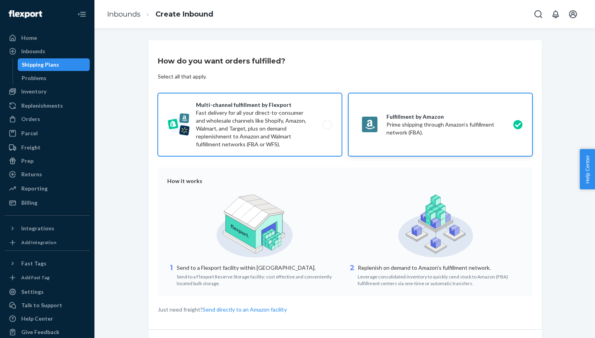
click at [306, 148] on label "Multi-channel fulfillment by Flexport Fast delivery for all your direct-to-cons…" at bounding box center [250, 124] width 184 height 63
click at [327, 127] on input "Multi-channel fulfillment by Flexport Fast delivery for all your direct-to-cons…" at bounding box center [329, 124] width 5 height 5
radio input "true"
radio input "false"
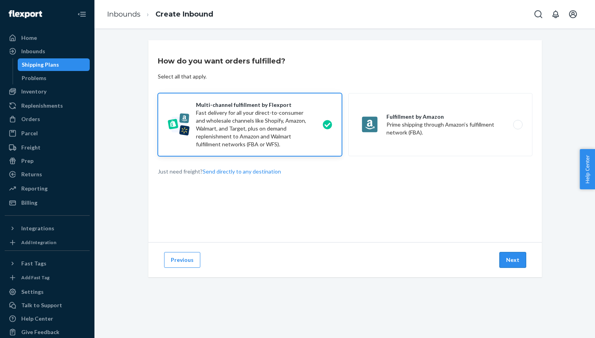
click at [512, 263] on button "Next" at bounding box center [513, 260] width 27 height 16
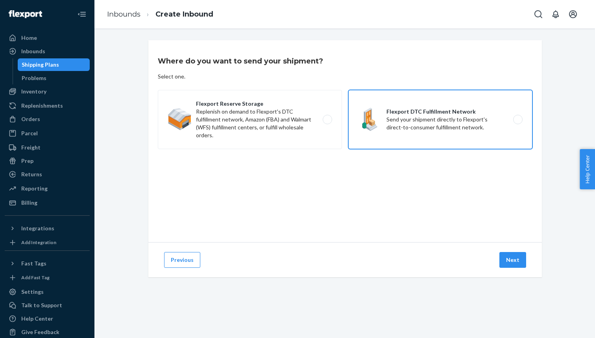
click at [421, 126] on label "Flexport DTC Fulfillment Network Send your shipment directly to Flexport's dire…" at bounding box center [441, 119] width 184 height 59
click at [518, 122] on input "Flexport DTC Fulfillment Network Send your shipment directly to Flexport's dire…" at bounding box center [520, 119] width 5 height 5
radio input "true"
click at [505, 261] on button "Next" at bounding box center [513, 260] width 27 height 16
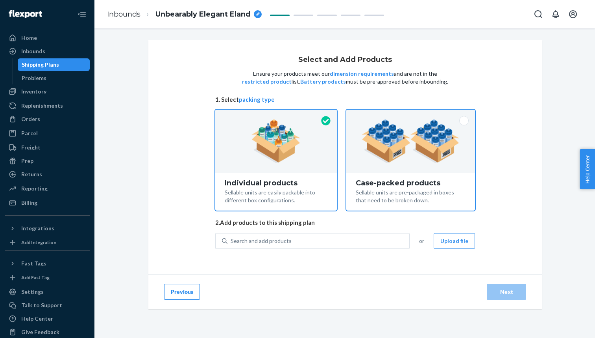
click at [419, 194] on div "Sellable units are pre-packaged in boxes that need to be broken down." at bounding box center [411, 195] width 110 height 17
click at [414, 115] on input "Case-packed products Sellable units are pre-packaged in boxes that need to be b…" at bounding box center [410, 111] width 5 height 5
radio input "true"
radio input "false"
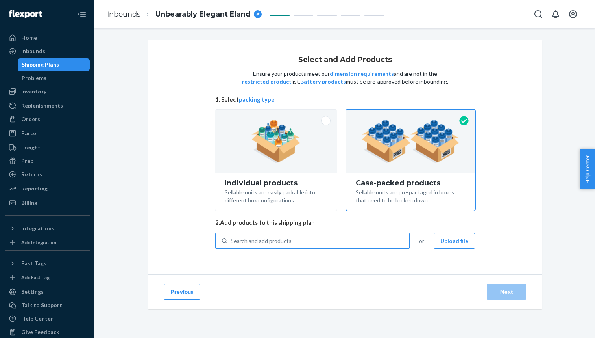
click at [337, 242] on div "Search and add products" at bounding box center [319, 241] width 182 height 14
click at [232, 242] on input "Search and add products" at bounding box center [231, 241] width 1 height 8
type input "coa"
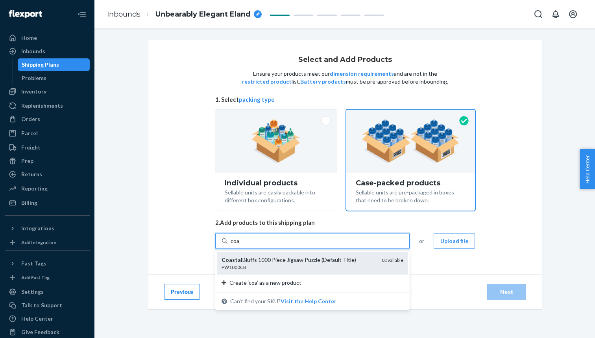
click at [321, 260] on div "Coastal Bluffs 1000 Piece Jigsaw Puzzle (Default Title)" at bounding box center [299, 260] width 154 height 8
click at [240, 245] on input "coa" at bounding box center [235, 241] width 9 height 8
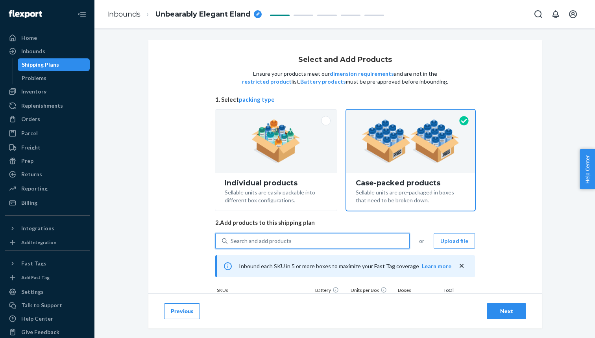
scroll to position [63, 0]
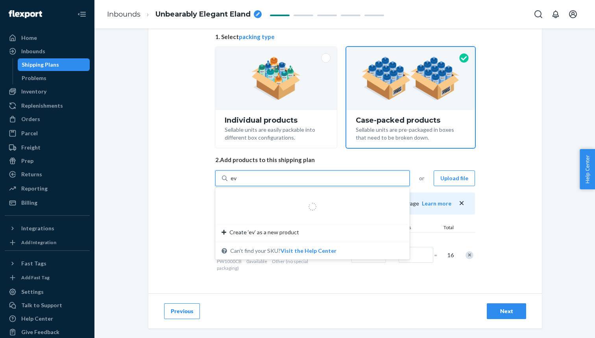
type input "eve"
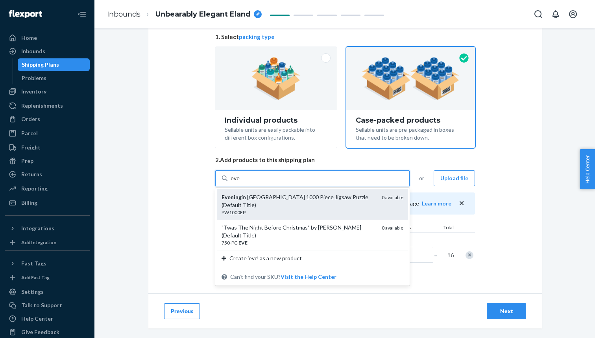
click at [249, 209] on div "PW1000EP" at bounding box center [299, 212] width 154 height 7
click at [240, 182] on input "eve" at bounding box center [235, 178] width 9 height 8
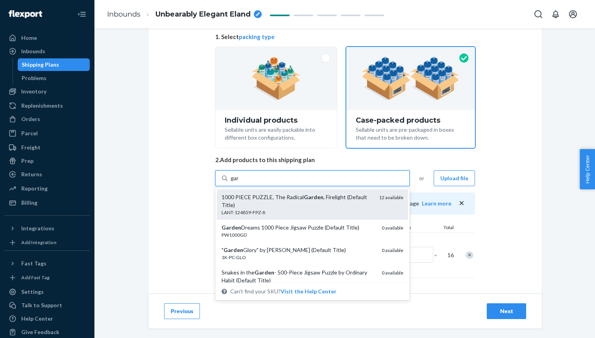
type input "gard"
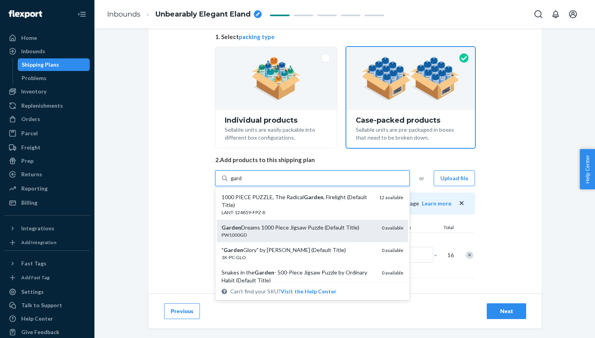
click at [280, 225] on div "Garden Dreams 1000 Piece Jigsaw Puzzle (Default Title)" at bounding box center [299, 227] width 154 height 8
click at [243, 182] on input "gard" at bounding box center [237, 178] width 12 height 8
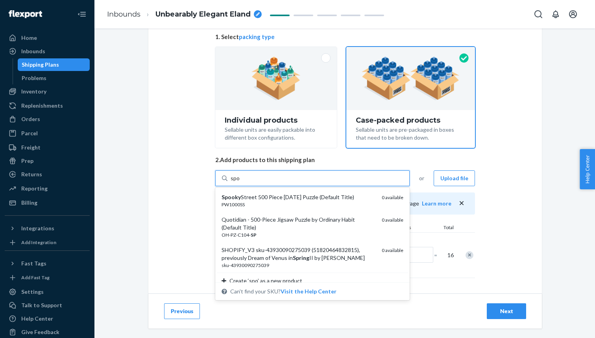
type input "spoo"
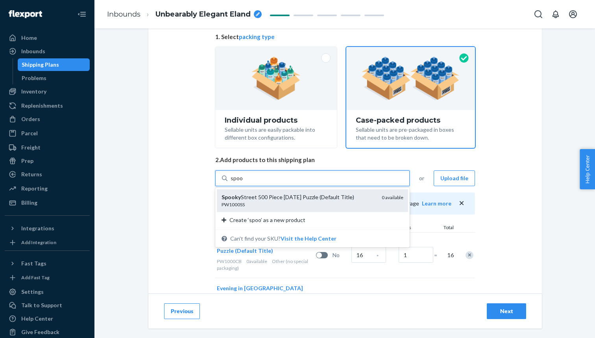
click at [258, 204] on div "PW1000SS" at bounding box center [299, 204] width 154 height 7
click at [243, 182] on input "spoo" at bounding box center [237, 178] width 12 height 8
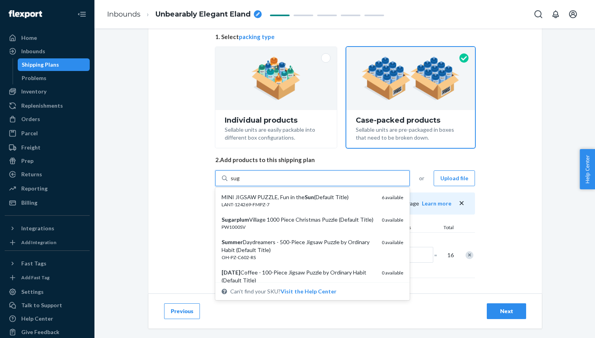
type input "suga"
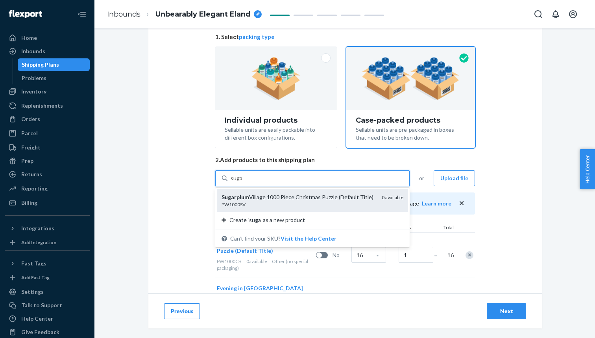
click at [258, 208] on div "Sugarplum Village 1000 Piece Christmas Puzzle (Default Title) PW1000SV 0 availa…" at bounding box center [312, 200] width 191 height 22
click at [243, 182] on input "suga" at bounding box center [237, 178] width 12 height 8
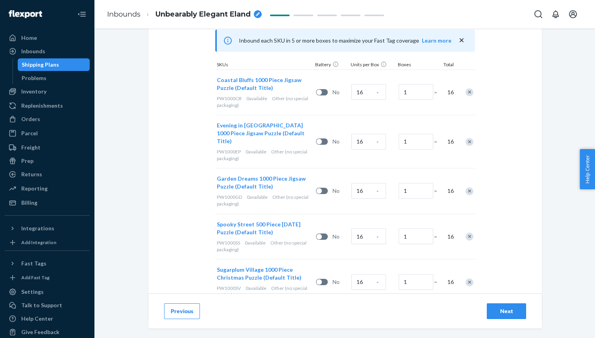
scroll to position [244, 0]
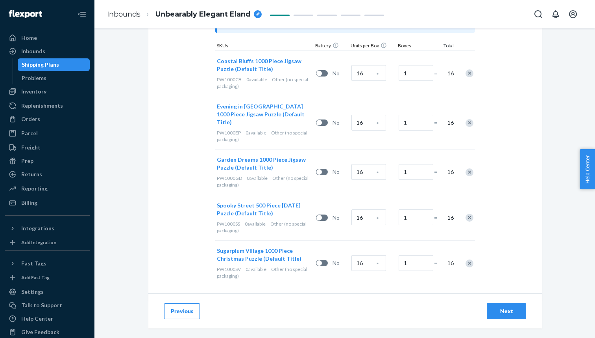
click at [495, 313] on div "Next" at bounding box center [507, 311] width 26 height 8
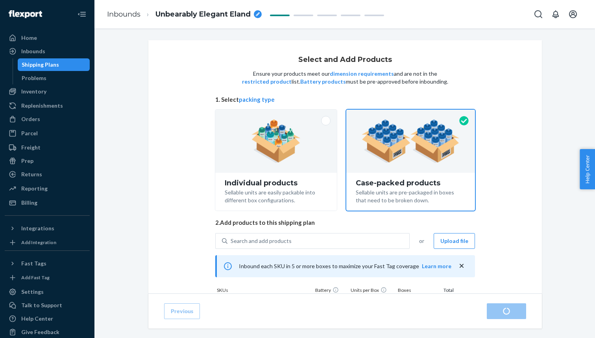
radio input "true"
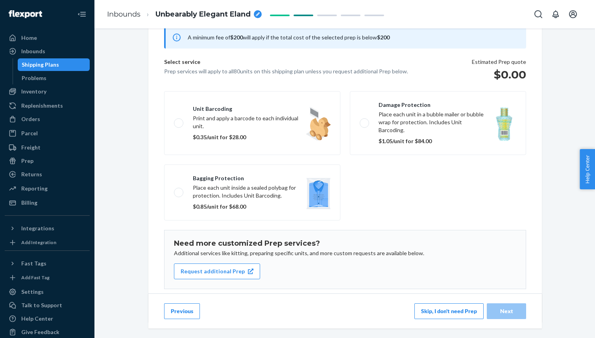
scroll to position [89, 0]
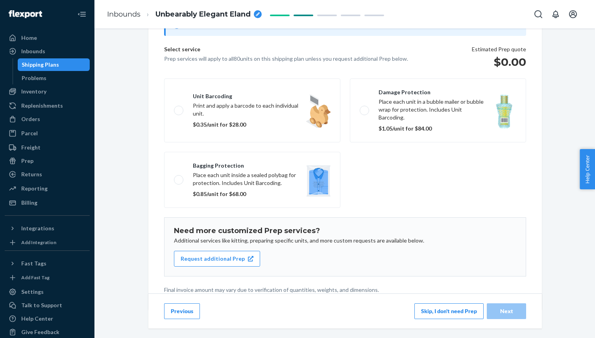
click at [449, 308] on button "Skip, I don't need Prep" at bounding box center [449, 311] width 69 height 16
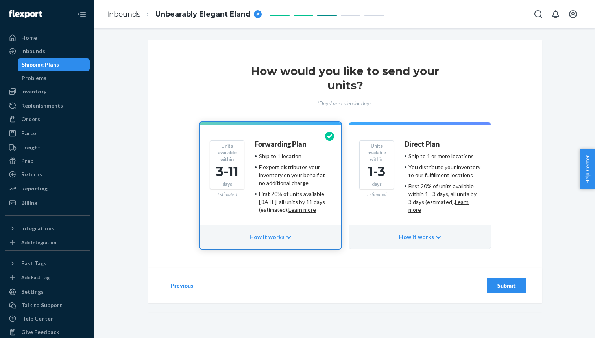
click at [442, 212] on div "Direct Plan Ship to 1 or more locations You distribute your inventory to our fu…" at bounding box center [442, 179] width 76 height 79
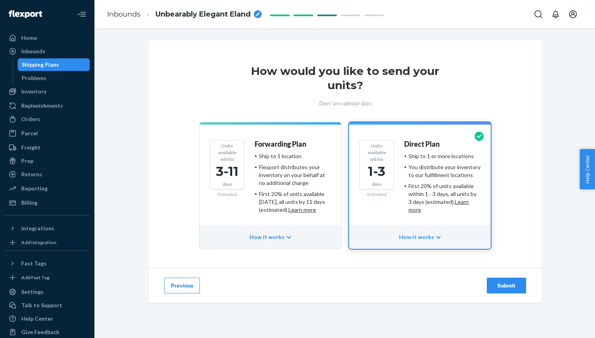
click at [508, 284] on div "Submit" at bounding box center [507, 285] width 26 height 8
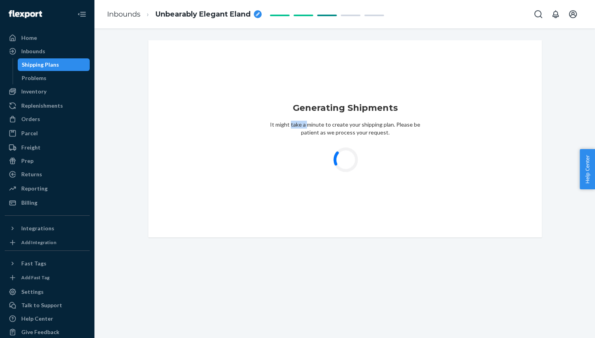
drag, startPoint x: 309, startPoint y: 126, endPoint x: 292, endPoint y: 125, distance: 17.0
click at [292, 125] on p "It might take a minute to create your shipping plan. Please be patient as we pr…" at bounding box center [346, 129] width 158 height 16
click at [341, 135] on p "It might take a minute to create your shipping plan. Please be patient as we pr…" at bounding box center [346, 129] width 158 height 16
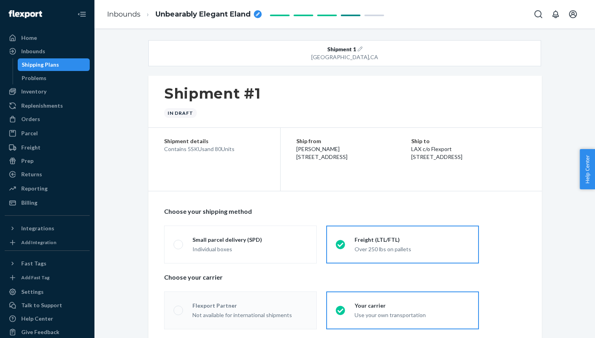
radio input "true"
radio input "false"
radio input "true"
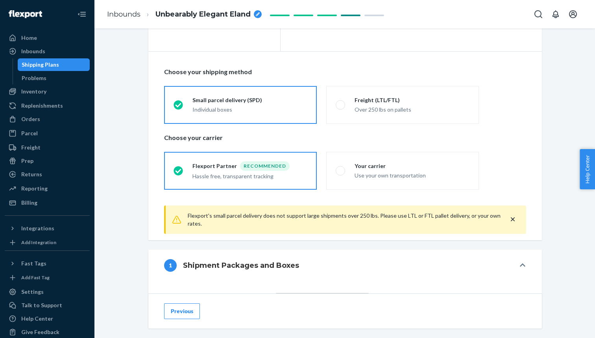
scroll to position [142, 0]
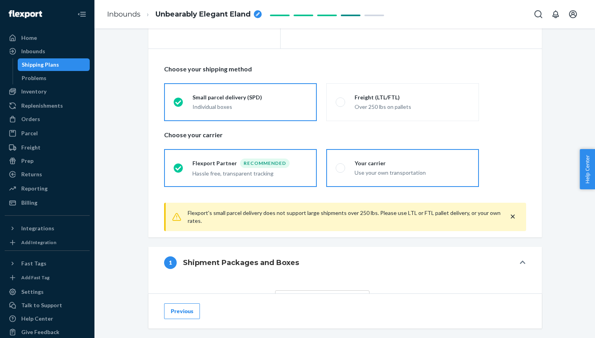
click at [356, 170] on div "Use your own transportation" at bounding box center [412, 173] width 115 height 8
click at [341, 170] on input "Your carrier Use your own transportation" at bounding box center [338, 167] width 5 height 5
radio input "true"
radio input "false"
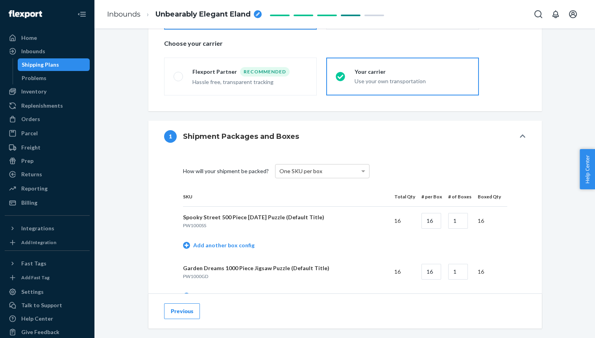
scroll to position [242, 0]
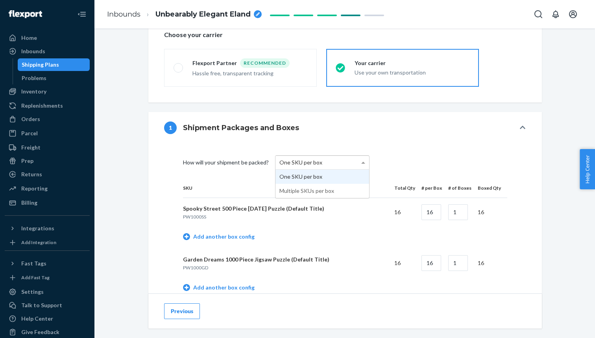
click at [328, 164] on div "One SKU per box" at bounding box center [323, 162] width 94 height 13
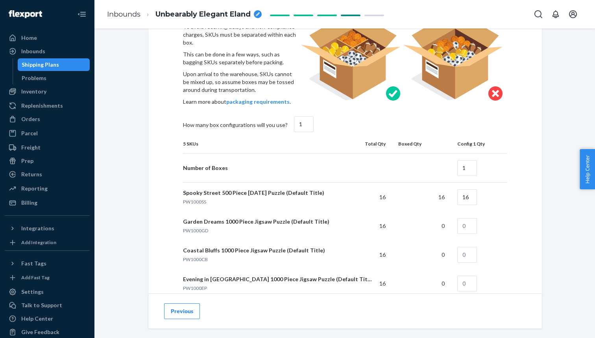
scroll to position [405, 0]
click at [299, 123] on input "1" at bounding box center [304, 123] width 20 height 16
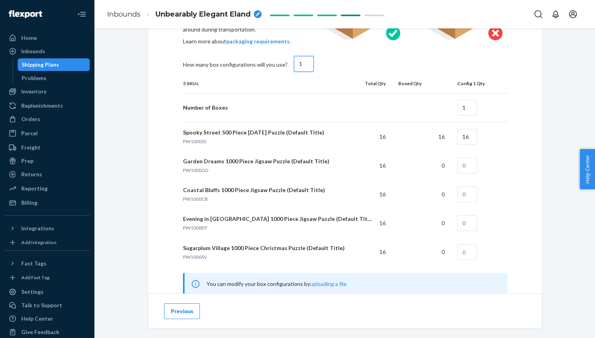
scroll to position [467, 0]
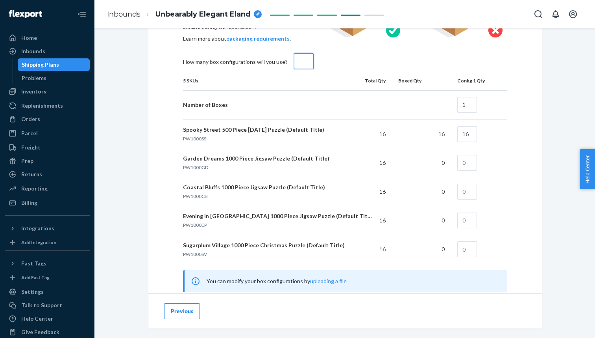
type input "5"
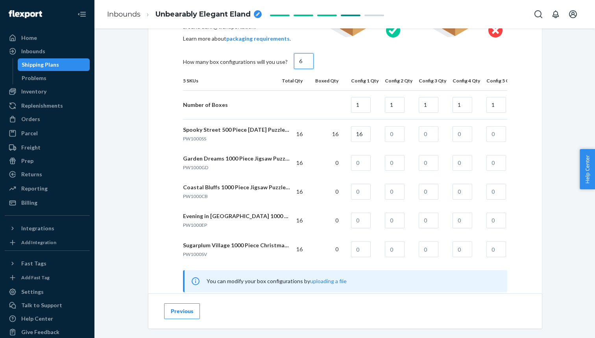
type input "6"
click at [393, 163] on input "text" at bounding box center [395, 163] width 20 height 16
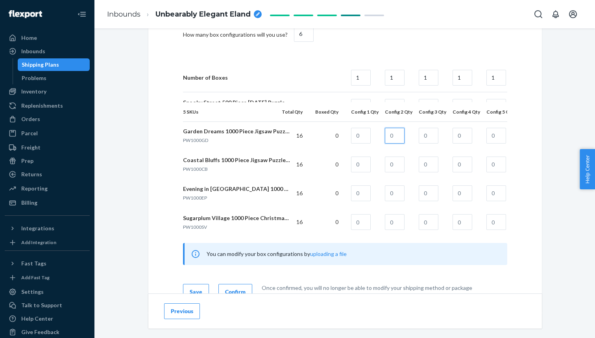
scroll to position [487, 0]
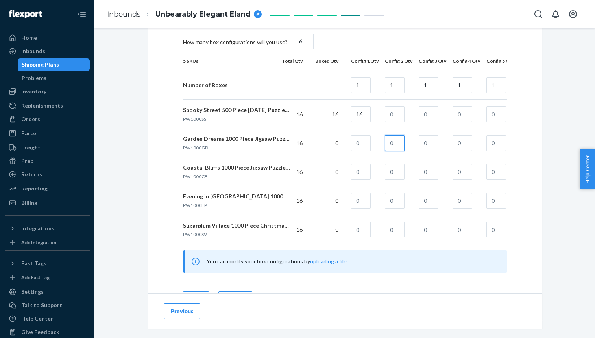
click at [398, 143] on input "text" at bounding box center [395, 143] width 20 height 16
click at [361, 117] on input "16" at bounding box center [361, 114] width 20 height 16
type input "0"
click at [362, 144] on input "text" at bounding box center [361, 143] width 20 height 16
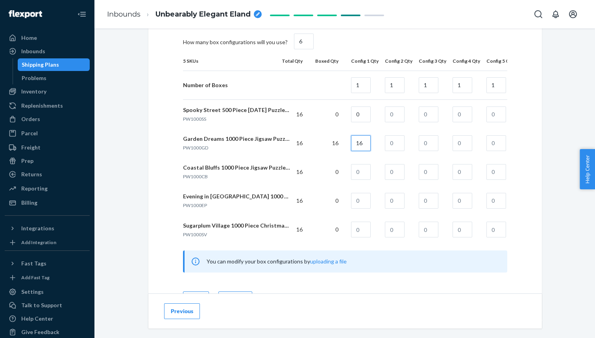
type input "16"
click at [394, 177] on input "text" at bounding box center [395, 172] width 20 height 16
type input "16"
click at [365, 228] on input "text" at bounding box center [361, 229] width 20 height 16
click at [362, 235] on input "12" at bounding box center [361, 229] width 20 height 16
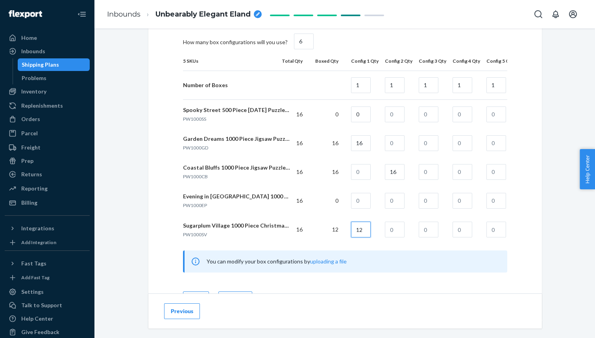
click at [362, 235] on input "12" at bounding box center [361, 229] width 20 height 16
type input "0"
click at [428, 230] on input "text" at bounding box center [429, 229] width 20 height 16
type input "12"
click at [460, 113] on input "text" at bounding box center [463, 114] width 20 height 16
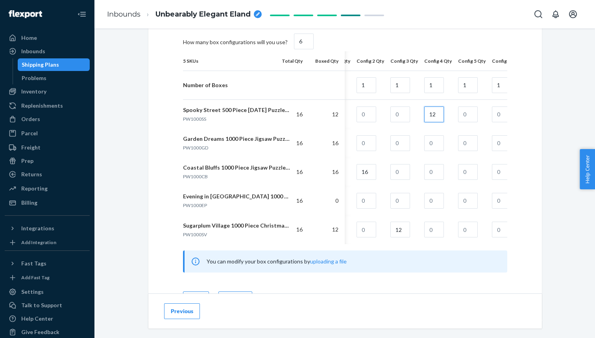
scroll to position [0, 33]
type input "12"
click at [456, 202] on input "text" at bounding box center [464, 201] width 20 height 16
type input "12"
click at [468, 212] on td "12" at bounding box center [464, 200] width 34 height 29
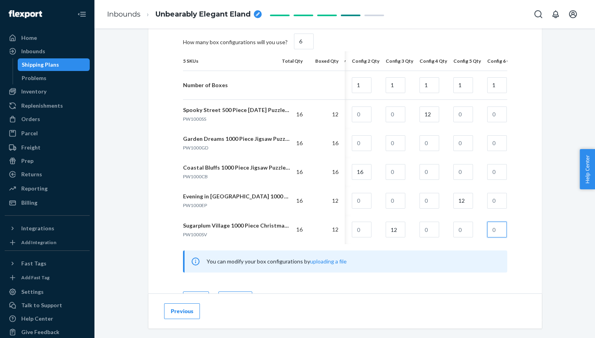
click at [491, 230] on input "text" at bounding box center [498, 229] width 20 height 16
type input "4"
click at [493, 110] on input "text" at bounding box center [498, 114] width 20 height 16
type input "4"
click at [493, 202] on input "text" at bounding box center [498, 201] width 20 height 16
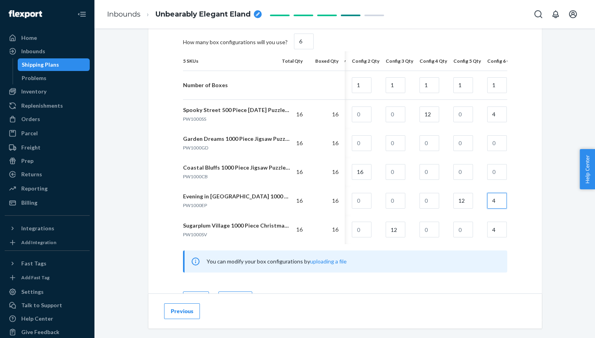
type input "4"
click at [324, 200] on div "16" at bounding box center [326, 201] width 23 height 8
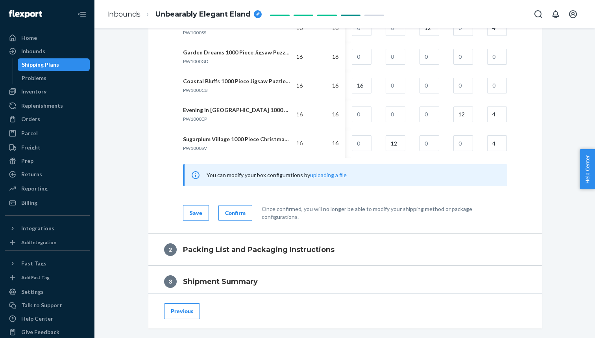
scroll to position [575, 0]
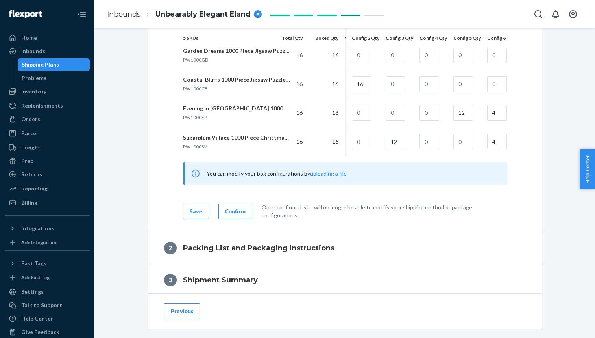
click at [229, 210] on div "Confirm" at bounding box center [235, 211] width 20 height 8
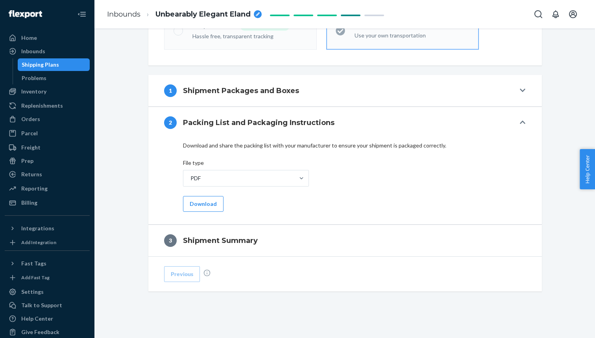
scroll to position [286, 0]
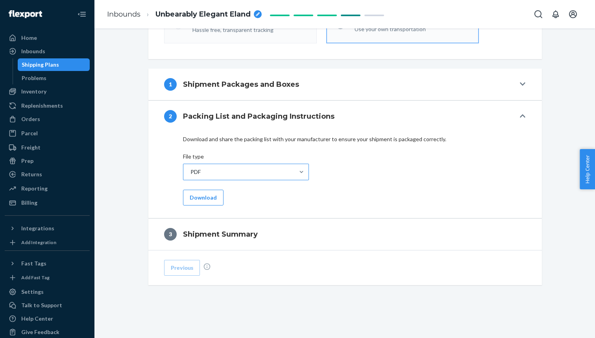
click at [229, 176] on div "PDF" at bounding box center [239, 172] width 111 height 16
click at [191, 176] on input "PDF" at bounding box center [190, 172] width 1 height 8
click at [228, 193] on div "PDF" at bounding box center [246, 191] width 123 height 16
click at [191, 176] on input "option PDF focused, 1 of 2. 2 results available. Use Up and Down to choose opti…" at bounding box center [190, 172] width 1 height 8
click at [206, 196] on button "Download" at bounding box center [203, 197] width 41 height 16
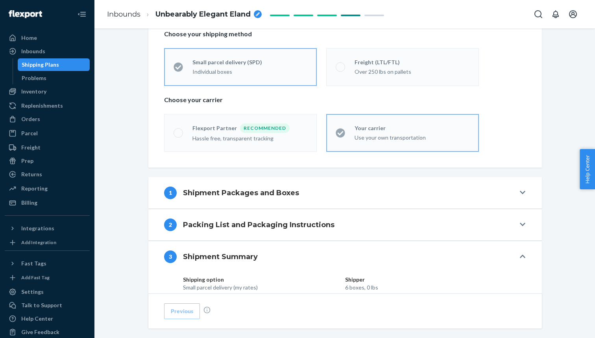
scroll to position [256, 0]
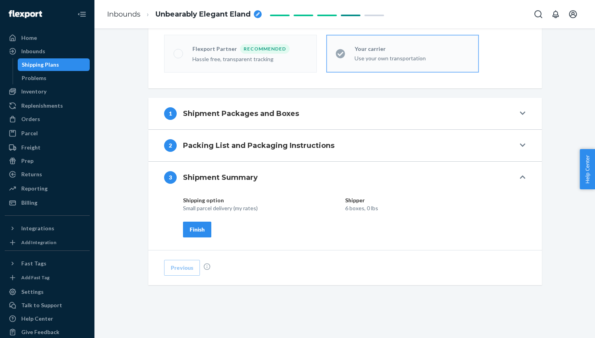
click at [200, 230] on div "Finish" at bounding box center [197, 229] width 15 height 8
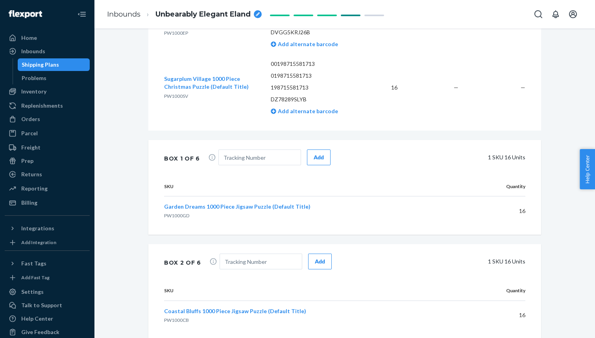
scroll to position [469, 0]
click at [268, 161] on input "text" at bounding box center [260, 157] width 83 height 16
click at [237, 159] on input "text" at bounding box center [260, 157] width 83 height 16
paste input "1Z63W4000330449702"
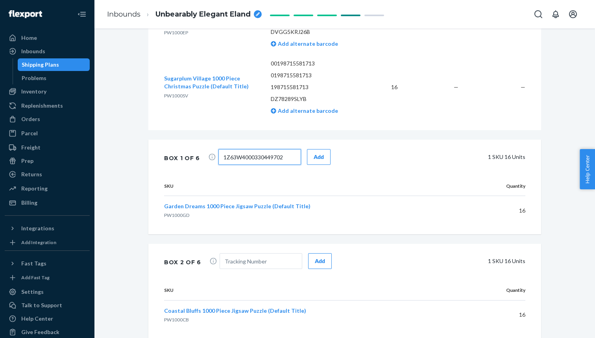
type input "1Z63W4000330449702"
click at [283, 158] on input "1Z63W4000330449702" at bounding box center [260, 157] width 83 height 16
drag, startPoint x: 271, startPoint y: 157, endPoint x: 286, endPoint y: 157, distance: 14.6
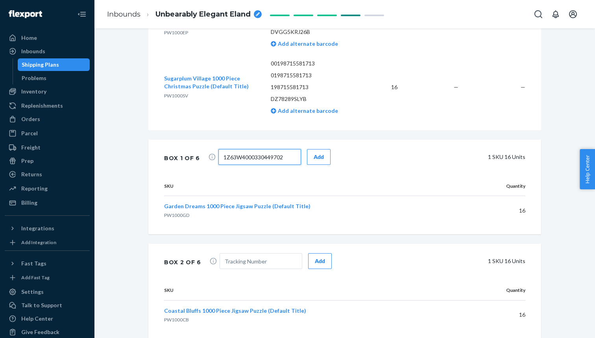
click at [286, 157] on input "1Z63W4000330449702" at bounding box center [260, 157] width 83 height 16
click at [318, 159] on div "Add" at bounding box center [319, 157] width 10 height 8
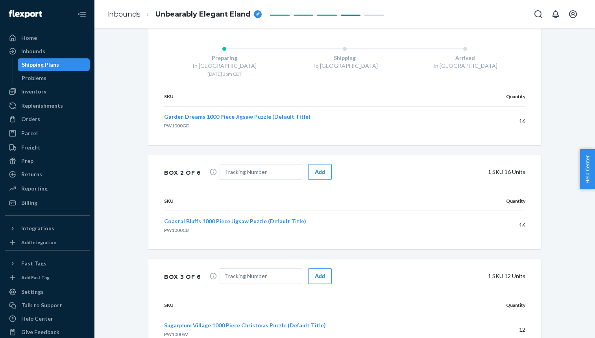
scroll to position [622, 0]
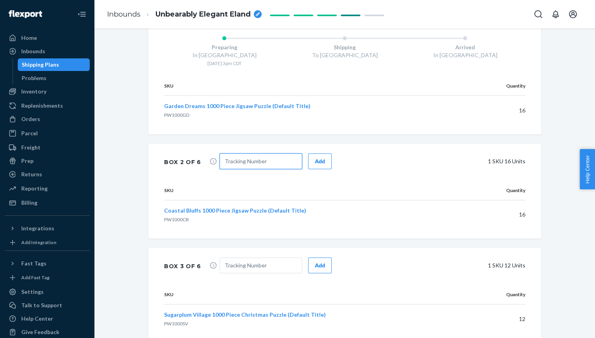
click at [249, 163] on input "text" at bounding box center [261, 161] width 83 height 16
paste input "1Z63W4000326459718"
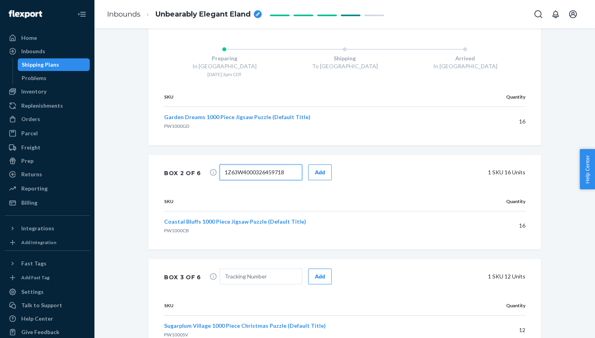
scroll to position [605, 0]
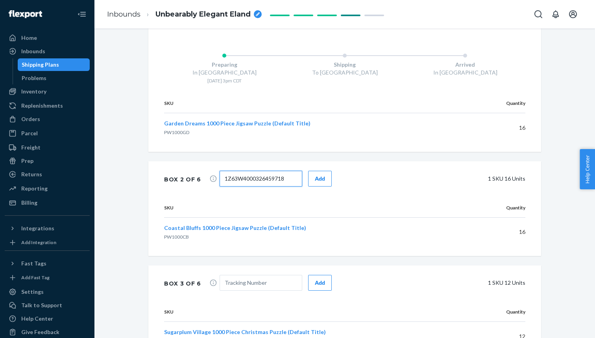
type input "1Z63W4000326459718"
click at [313, 182] on button "Add" at bounding box center [320, 179] width 24 height 16
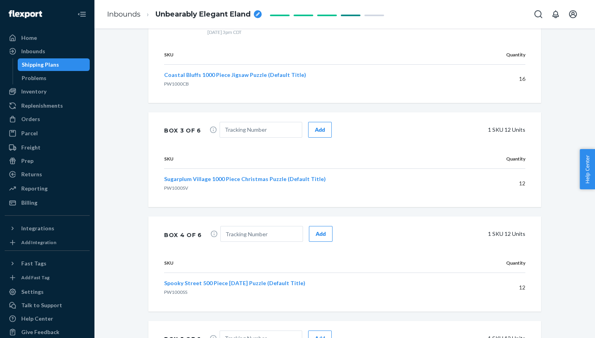
scroll to position [814, 0]
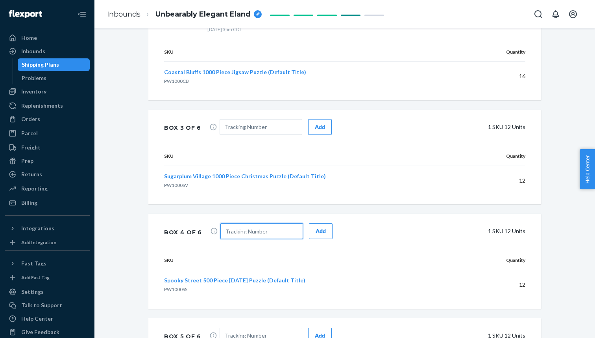
click at [246, 234] on input "text" at bounding box center [262, 231] width 83 height 16
paste input "1Z63W4000322609723"
type input "1Z63W4000322609723"
click at [309, 233] on button "Add" at bounding box center [321, 231] width 24 height 16
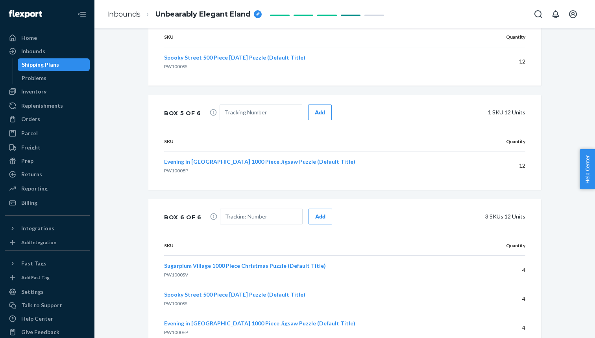
scroll to position [1086, 0]
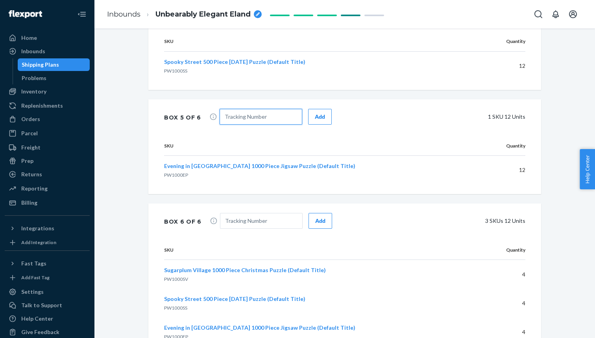
click at [248, 117] on input "text" at bounding box center [261, 117] width 83 height 16
paste input "1Z63W4000350329741"
type input "1Z63W4000350329741"
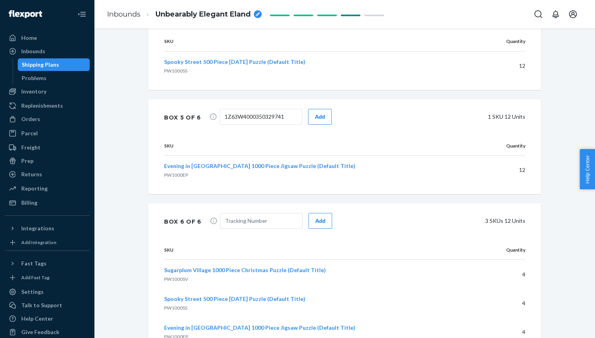
click at [300, 116] on span "1Z63W4000350329741 Add" at bounding box center [276, 118] width 112 height 18
click at [315, 117] on div "Add" at bounding box center [320, 117] width 10 height 8
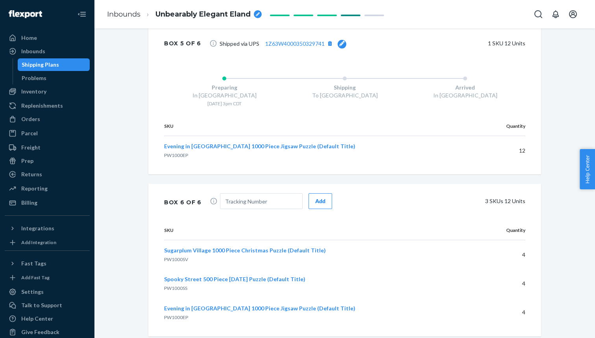
scroll to position [1160, 0]
click at [240, 198] on input "text" at bounding box center [261, 200] width 83 height 16
paste input "1Z63W4000346899750"
type input "1Z63W4000346899750"
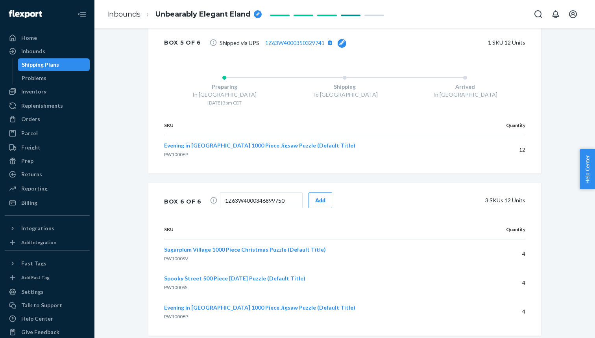
click at [309, 200] on button "Add" at bounding box center [321, 200] width 24 height 16
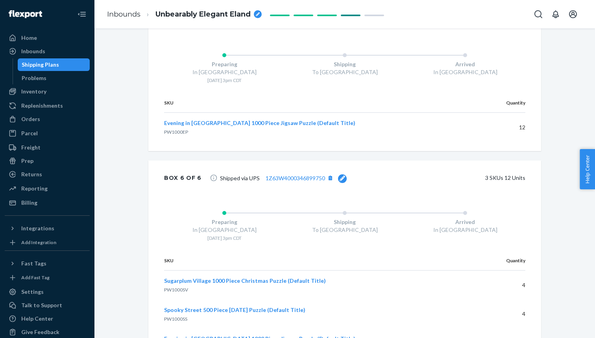
scroll to position [1237, 0]
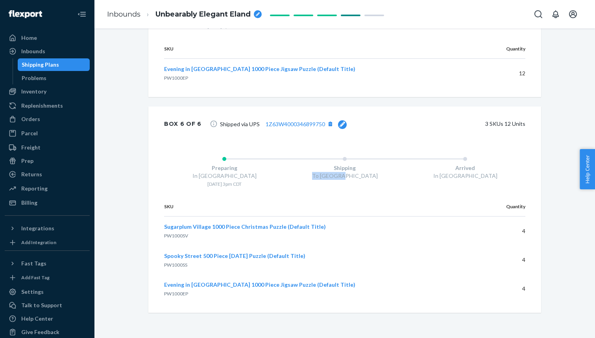
drag, startPoint x: 348, startPoint y: 177, endPoint x: 323, endPoint y: 176, distance: 24.8
click at [323, 176] on div "To [GEOGRAPHIC_DATA]" at bounding box center [345, 176] width 121 height 8
click at [366, 178] on div "To [GEOGRAPHIC_DATA]" at bounding box center [345, 176] width 121 height 8
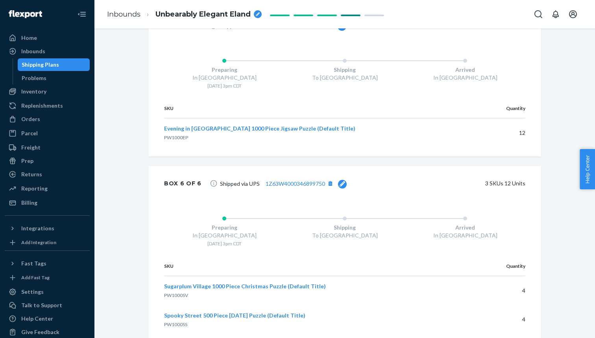
scroll to position [1168, 0]
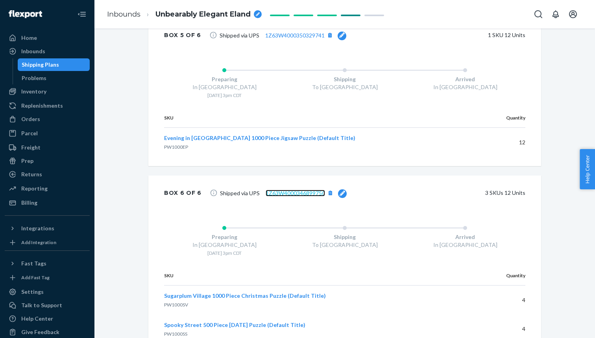
click at [295, 194] on link "1Z63W4000346899750" at bounding box center [295, 192] width 59 height 7
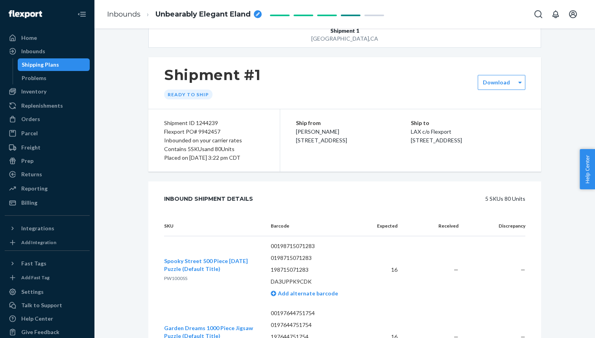
scroll to position [18, 0]
click at [495, 84] on label "Download" at bounding box center [496, 83] width 27 height 8
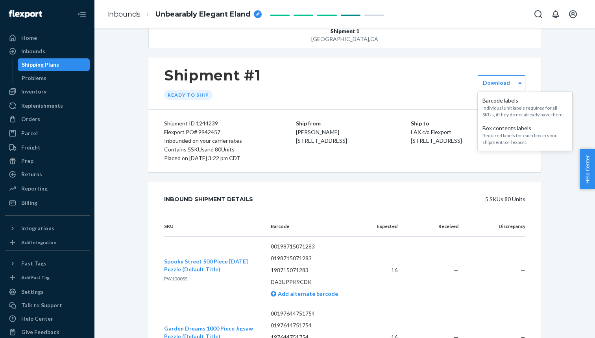
click at [491, 158] on div "Ship from [PERSON_NAME] [STREET_ADDRESS] Ship to LAX c/o Flexport [STREET_ADDRE…" at bounding box center [410, 140] width 261 height 62
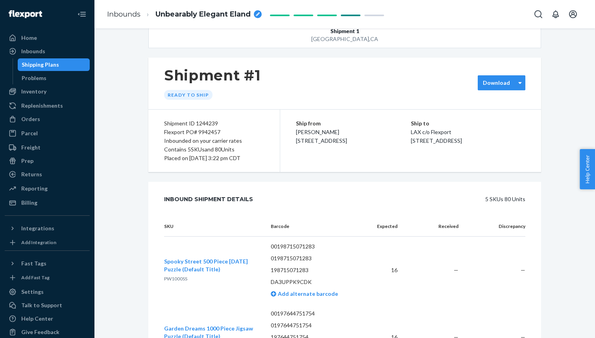
click at [497, 85] on label "Download" at bounding box center [496, 83] width 27 height 8
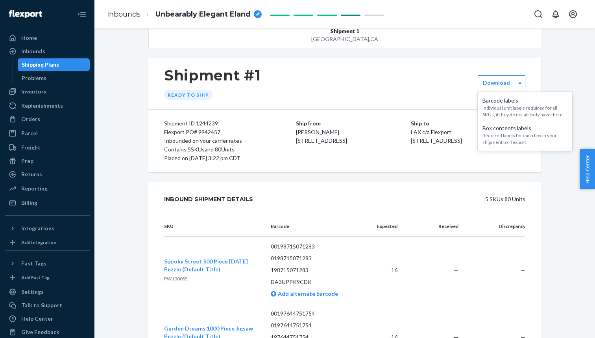
click at [434, 170] on div "Ship from [PERSON_NAME] [STREET_ADDRESS] Ship to LAX c/o Flexport [STREET_ADDRE…" at bounding box center [410, 140] width 261 height 62
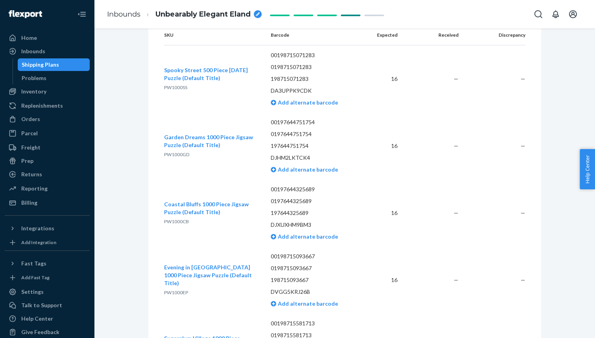
scroll to position [0, 0]
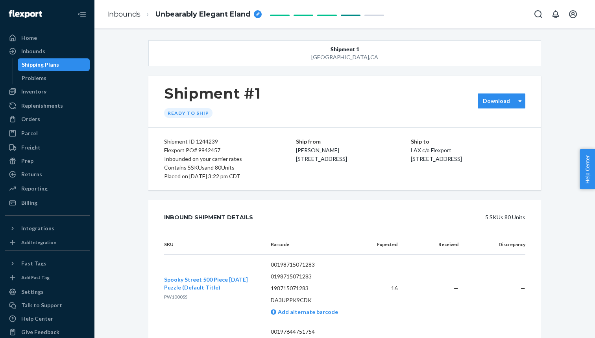
click at [491, 102] on label "Download" at bounding box center [496, 101] width 27 height 8
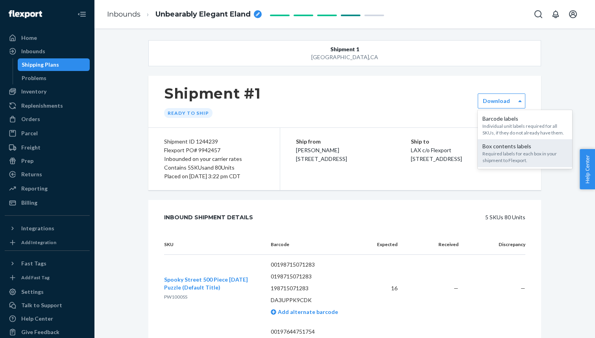
click at [490, 154] on div "Required labels for each box in your shipment to Flexport." at bounding box center [525, 156] width 85 height 13
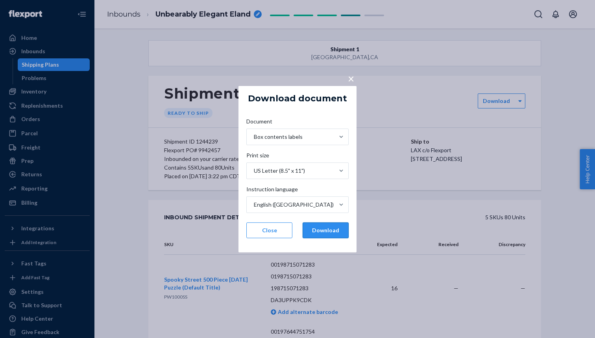
click at [321, 228] on button "Download" at bounding box center [326, 230] width 46 height 16
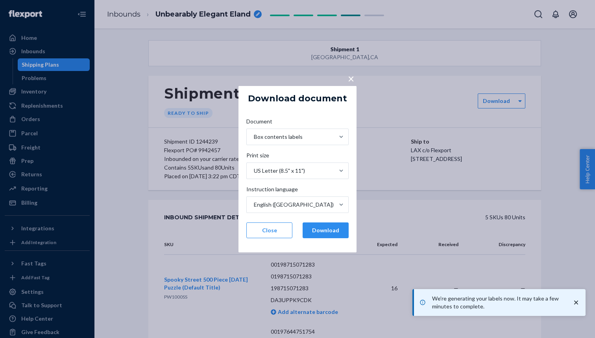
click at [349, 78] on span "×" at bounding box center [351, 77] width 6 height 13
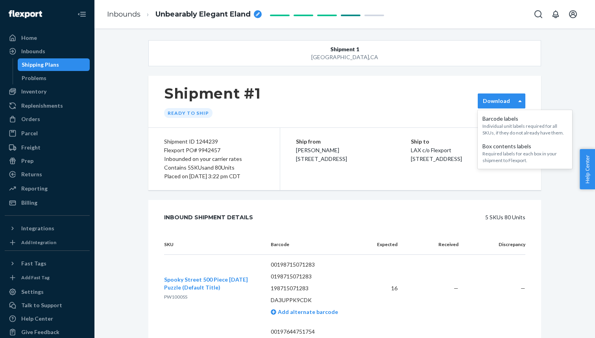
click at [496, 94] on div "Download" at bounding box center [502, 100] width 48 height 15
click at [406, 173] on div "Ship from [PERSON_NAME] [STREET_ADDRESS] Ship to LAX c/o Flexport [STREET_ADDRE…" at bounding box center [410, 159] width 261 height 62
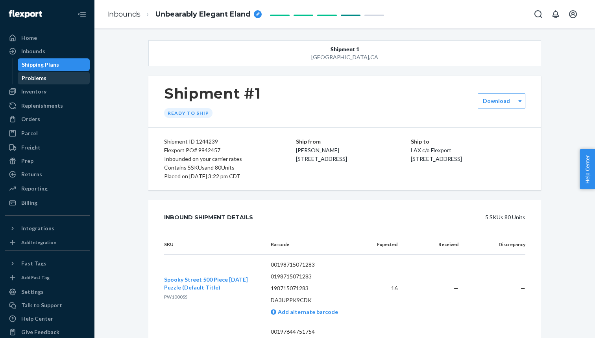
click at [56, 81] on div "Problems" at bounding box center [54, 77] width 71 height 11
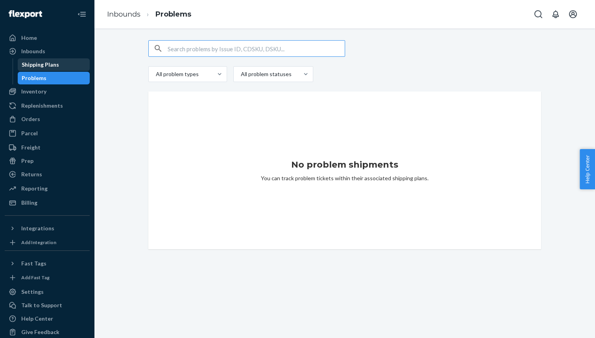
click at [60, 65] on div "Shipping Plans" at bounding box center [54, 64] width 71 height 11
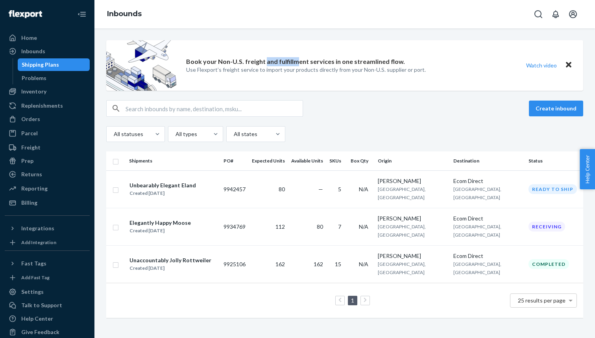
drag, startPoint x: 292, startPoint y: 62, endPoint x: 263, endPoint y: 61, distance: 29.2
click at [263, 61] on p "Book your Non-U.S. freight and fulfillment services in one streamlined flow." at bounding box center [295, 61] width 219 height 9
click at [288, 187] on td "80" at bounding box center [268, 188] width 39 height 37
